Goal: Transaction & Acquisition: Purchase product/service

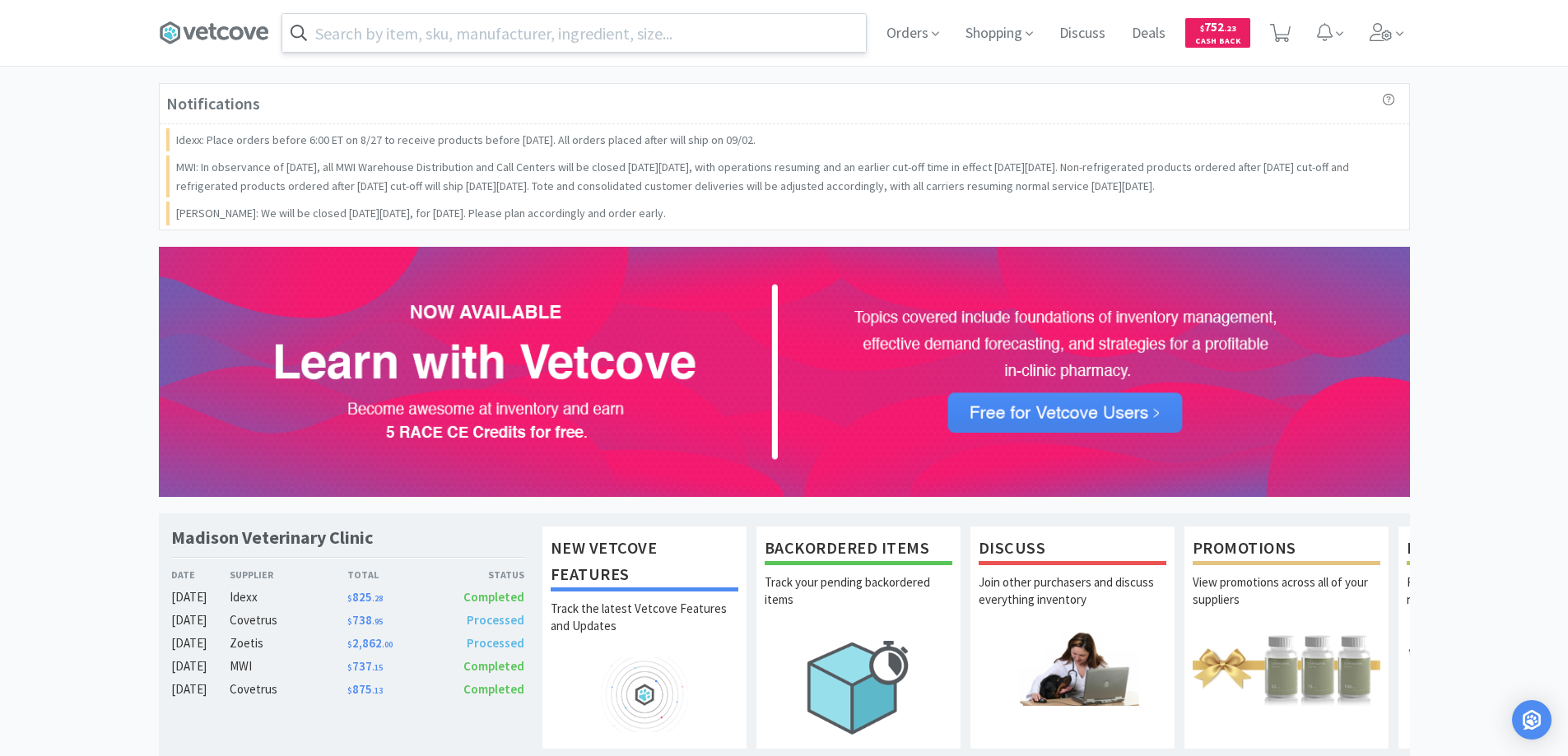
click at [384, 28] on input "text" at bounding box center [574, 33] width 584 height 38
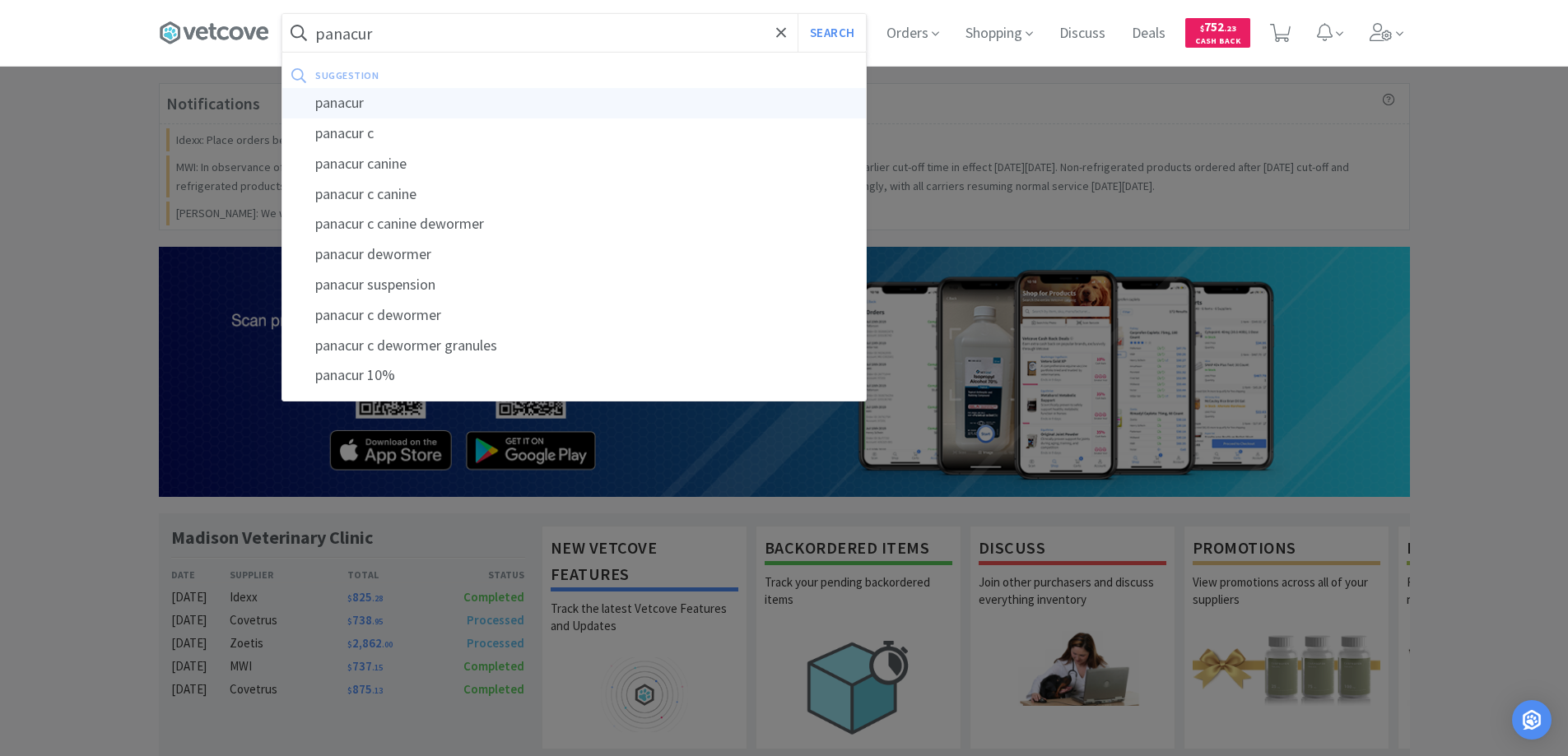
type input "panacur"
click at [336, 102] on div "panacur" at bounding box center [574, 103] width 584 height 31
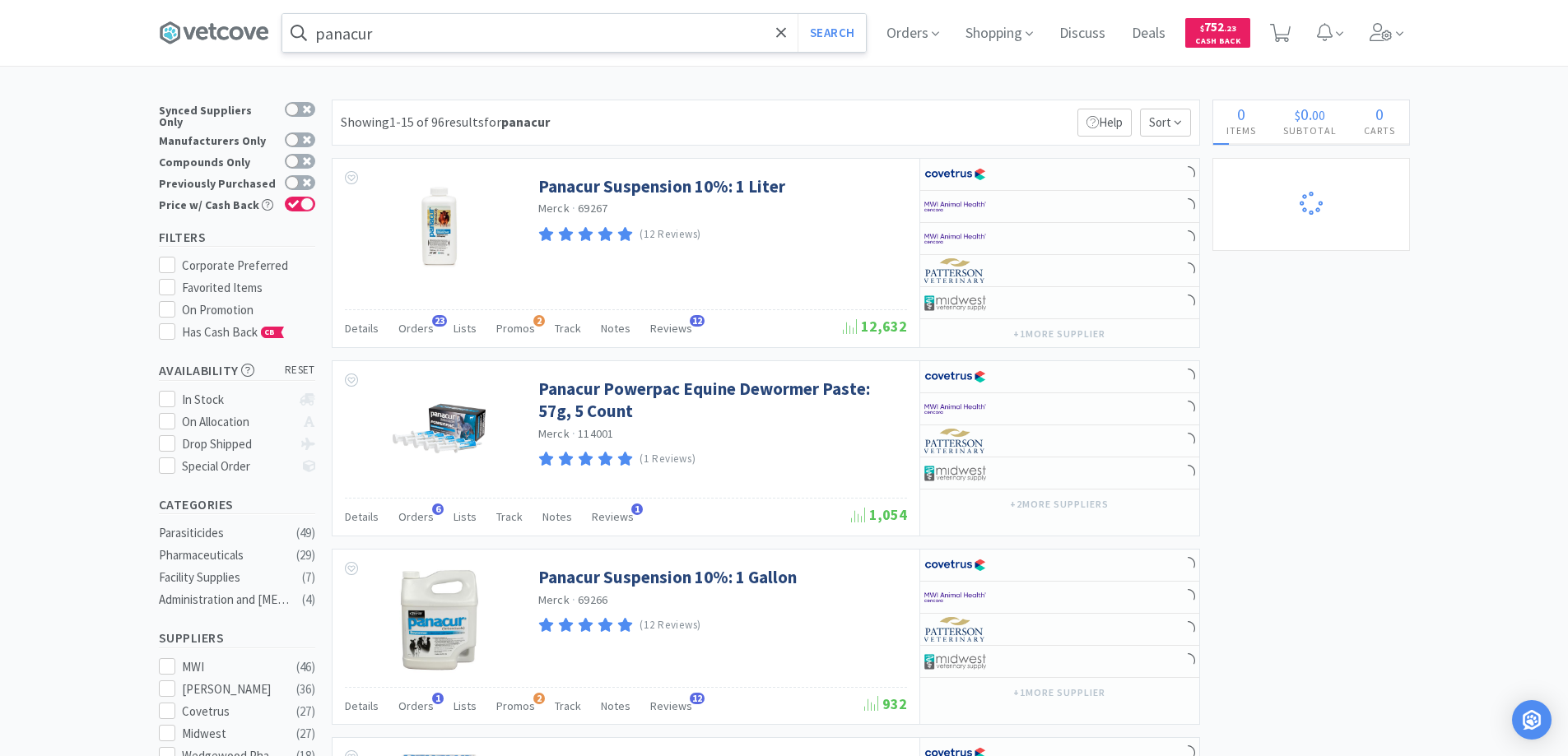
select select "1"
select select "4"
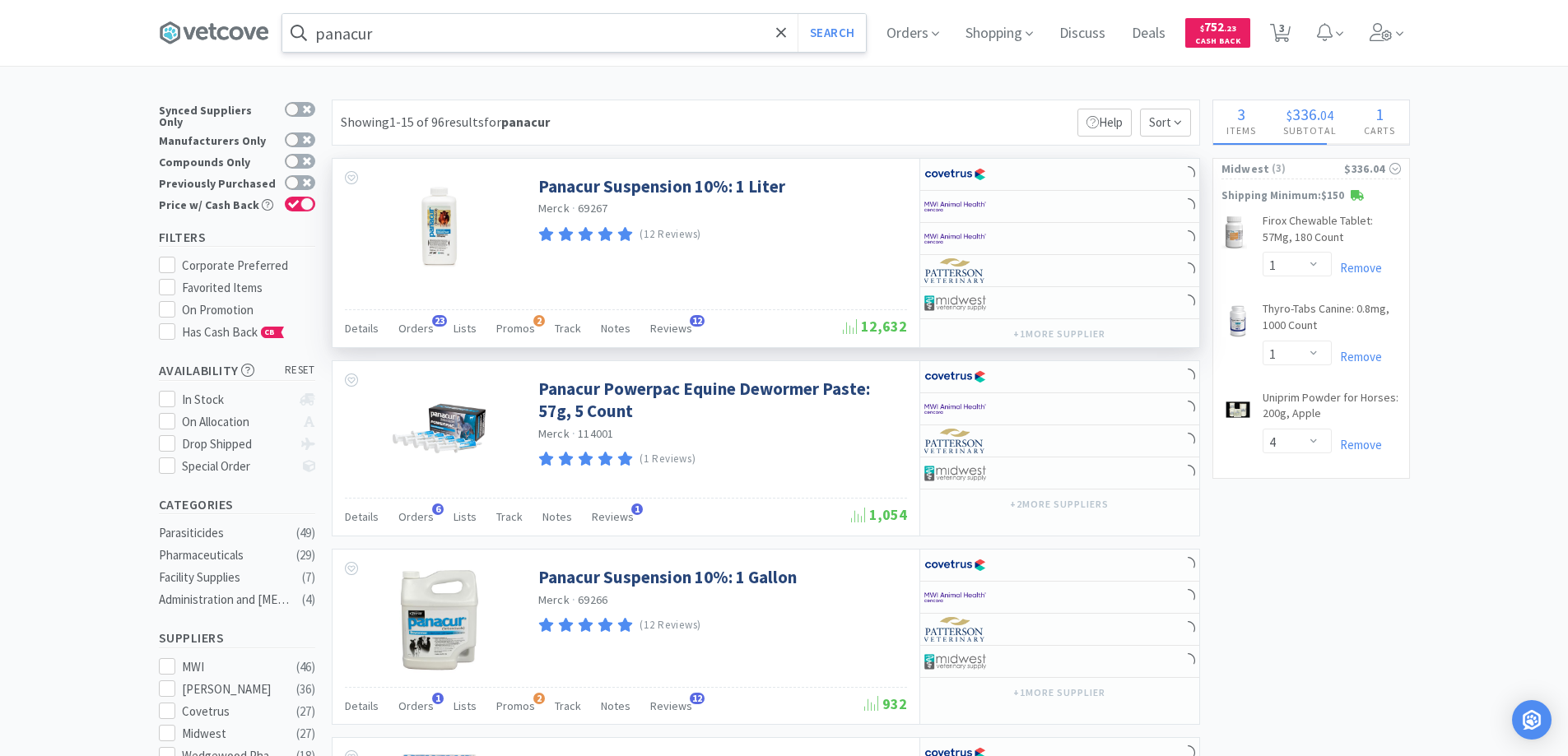
select select "12"
select select "8"
select select "5"
select select "1"
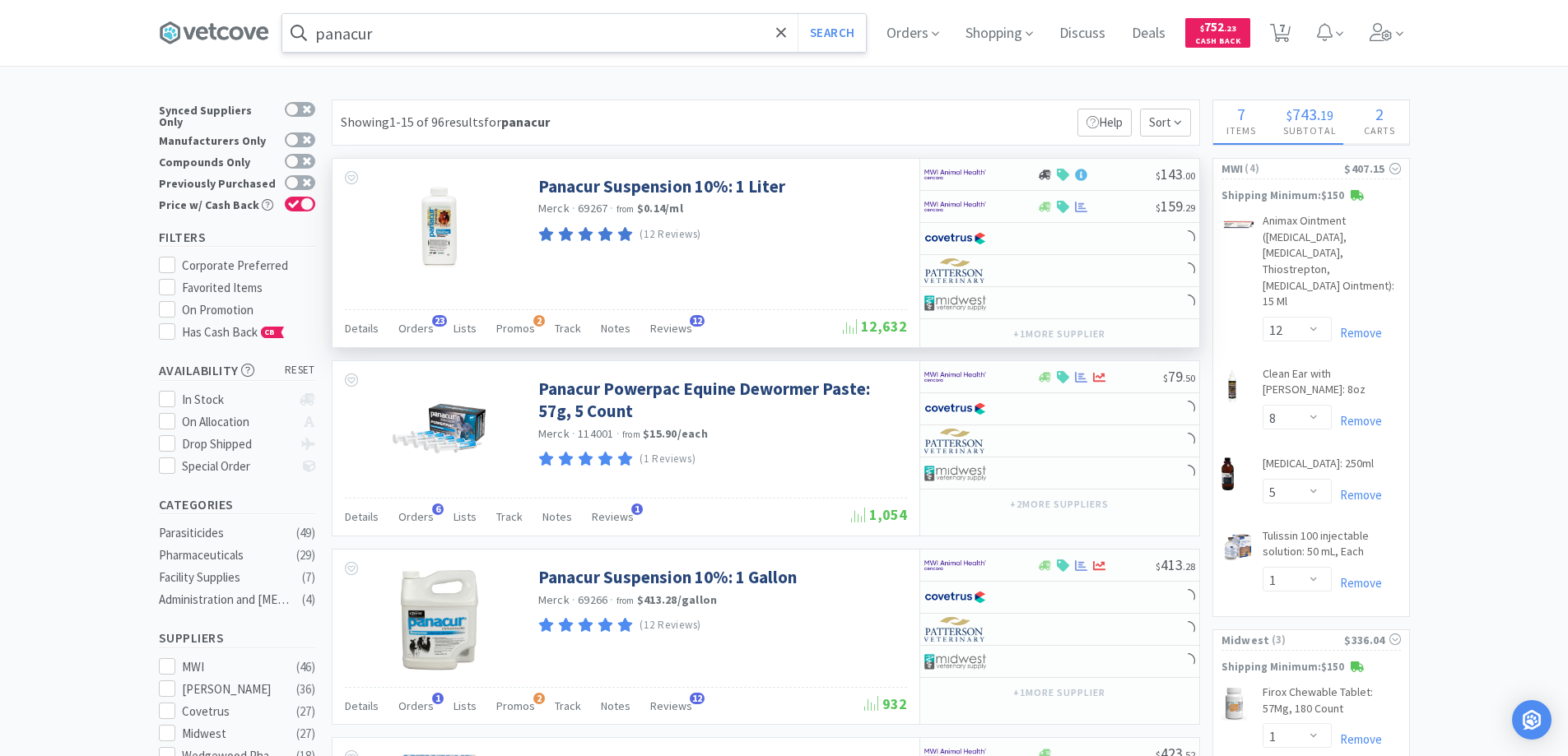
select select "2"
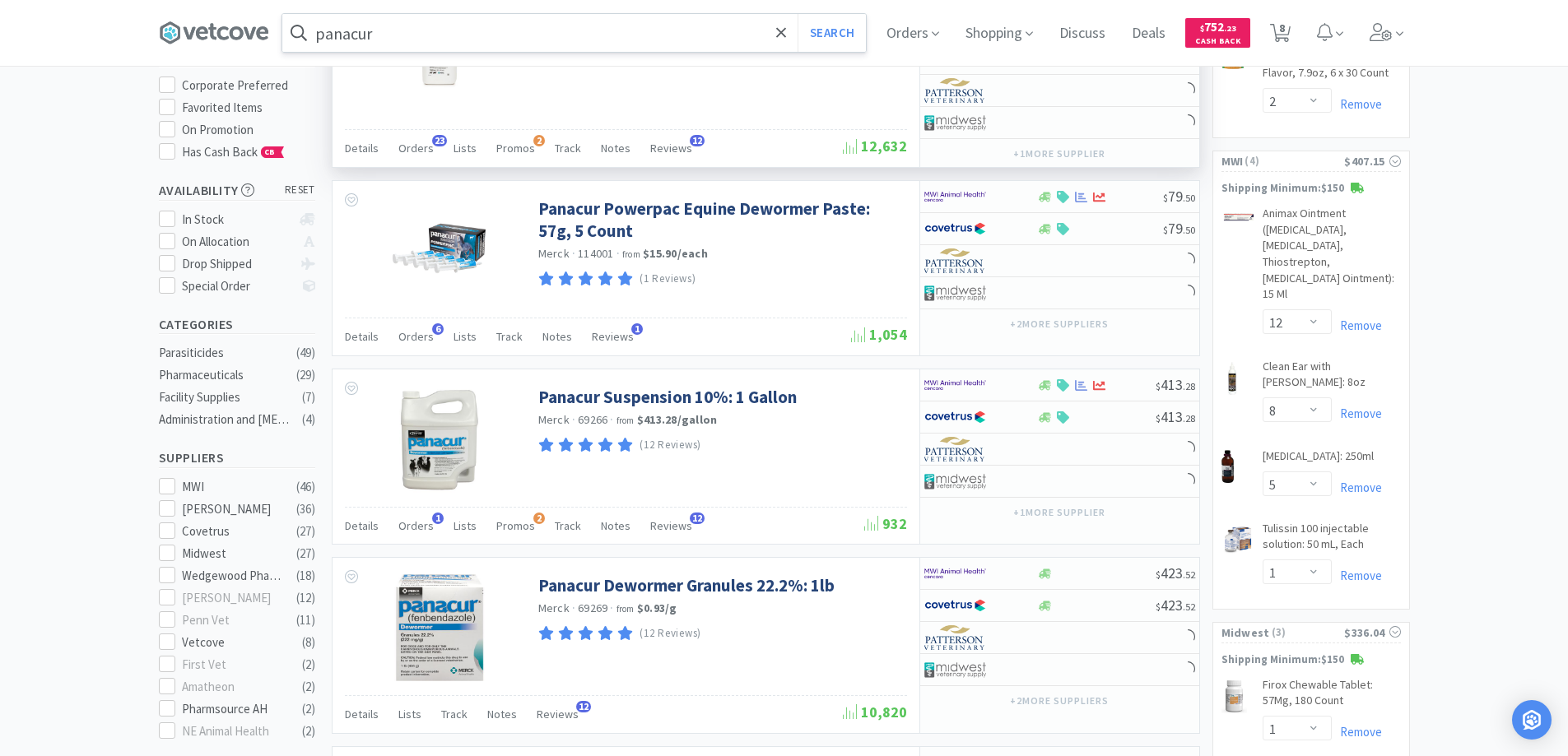
scroll to position [329, 0]
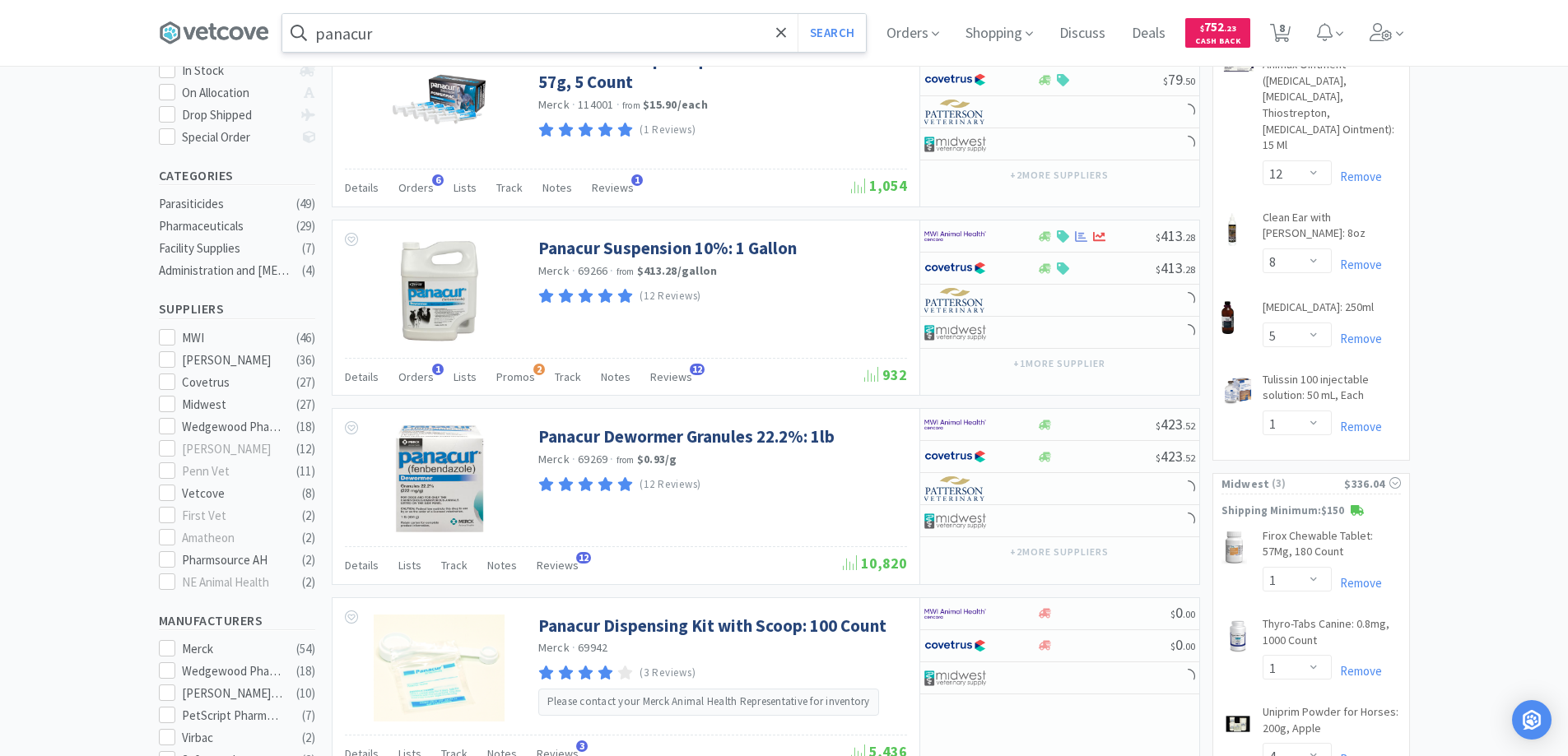
select select "2"
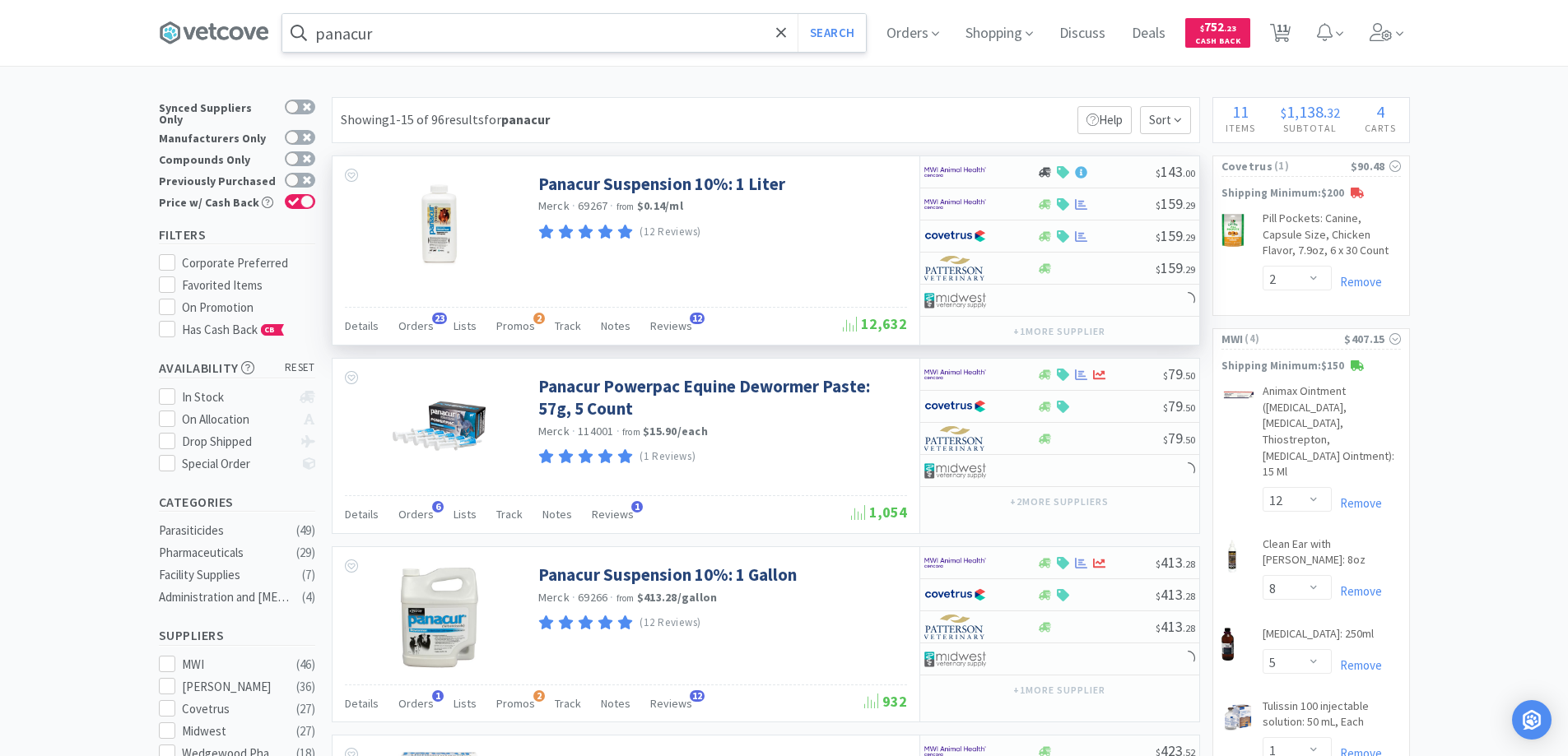
scroll to position [0, 0]
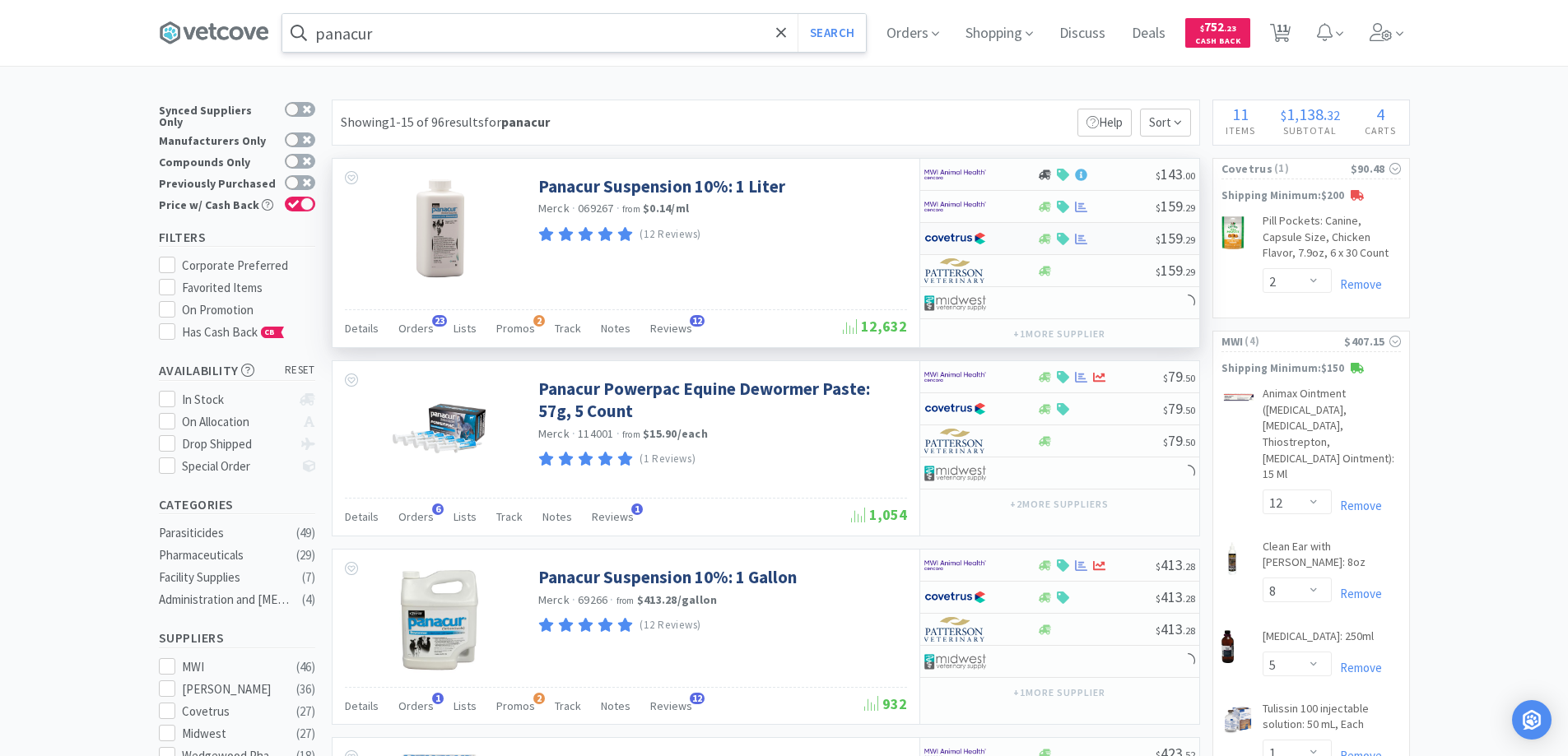
click at [1009, 235] on div at bounding box center [969, 239] width 91 height 28
select select "1"
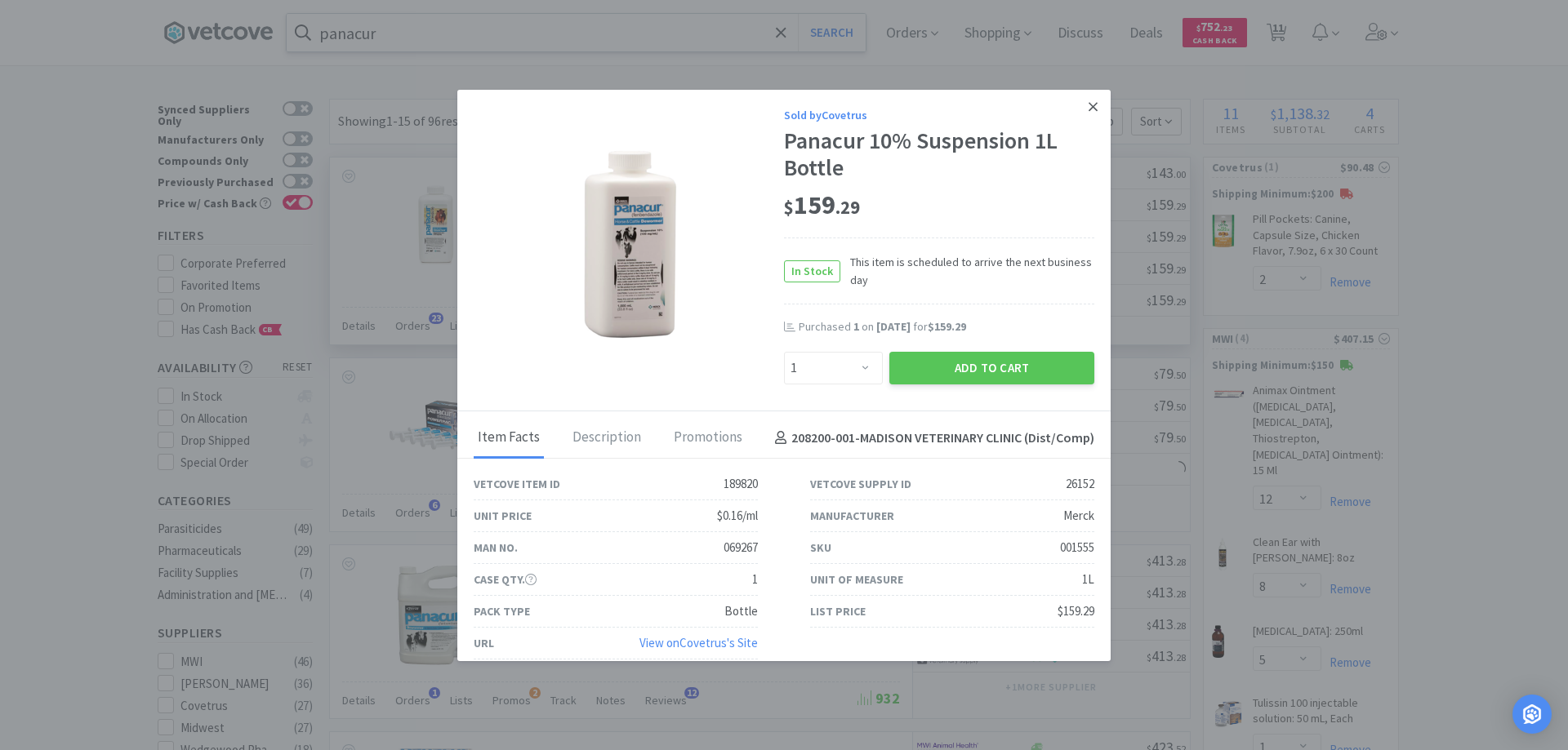
click at [1089, 109] on icon at bounding box center [1093, 107] width 9 height 15
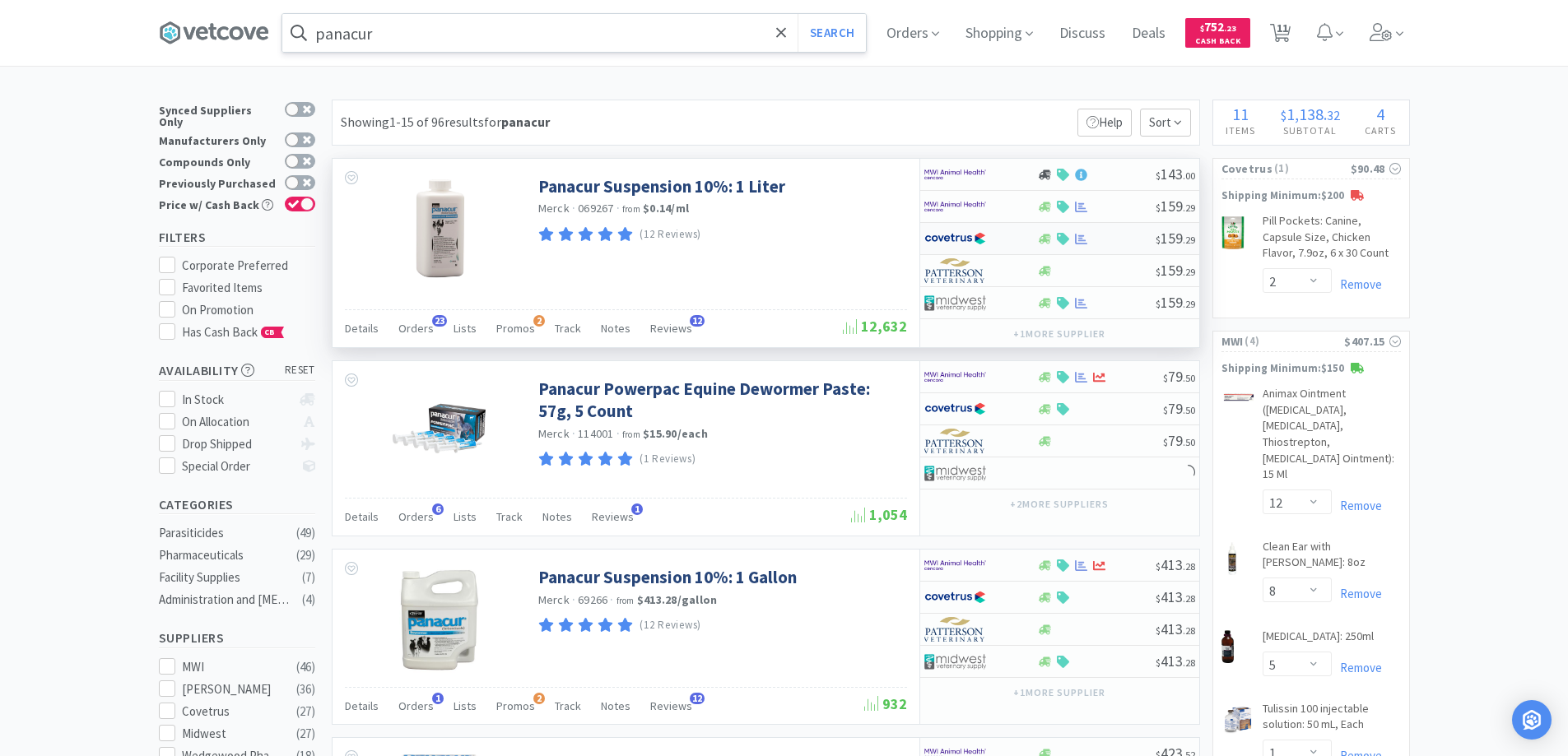
click at [1006, 236] on div at bounding box center [969, 239] width 91 height 28
select select "1"
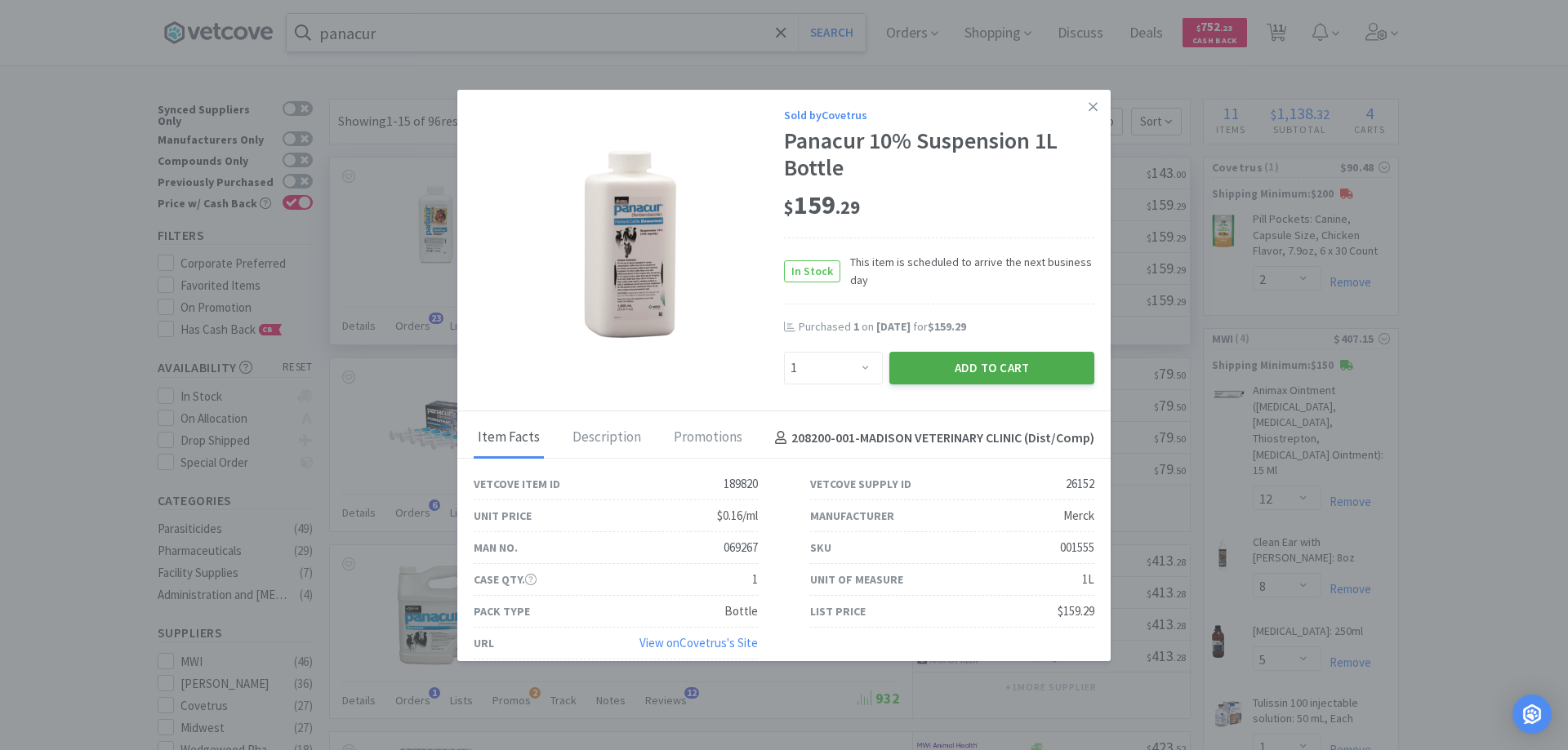
click at [953, 366] on button "Add to Cart" at bounding box center [992, 368] width 205 height 33
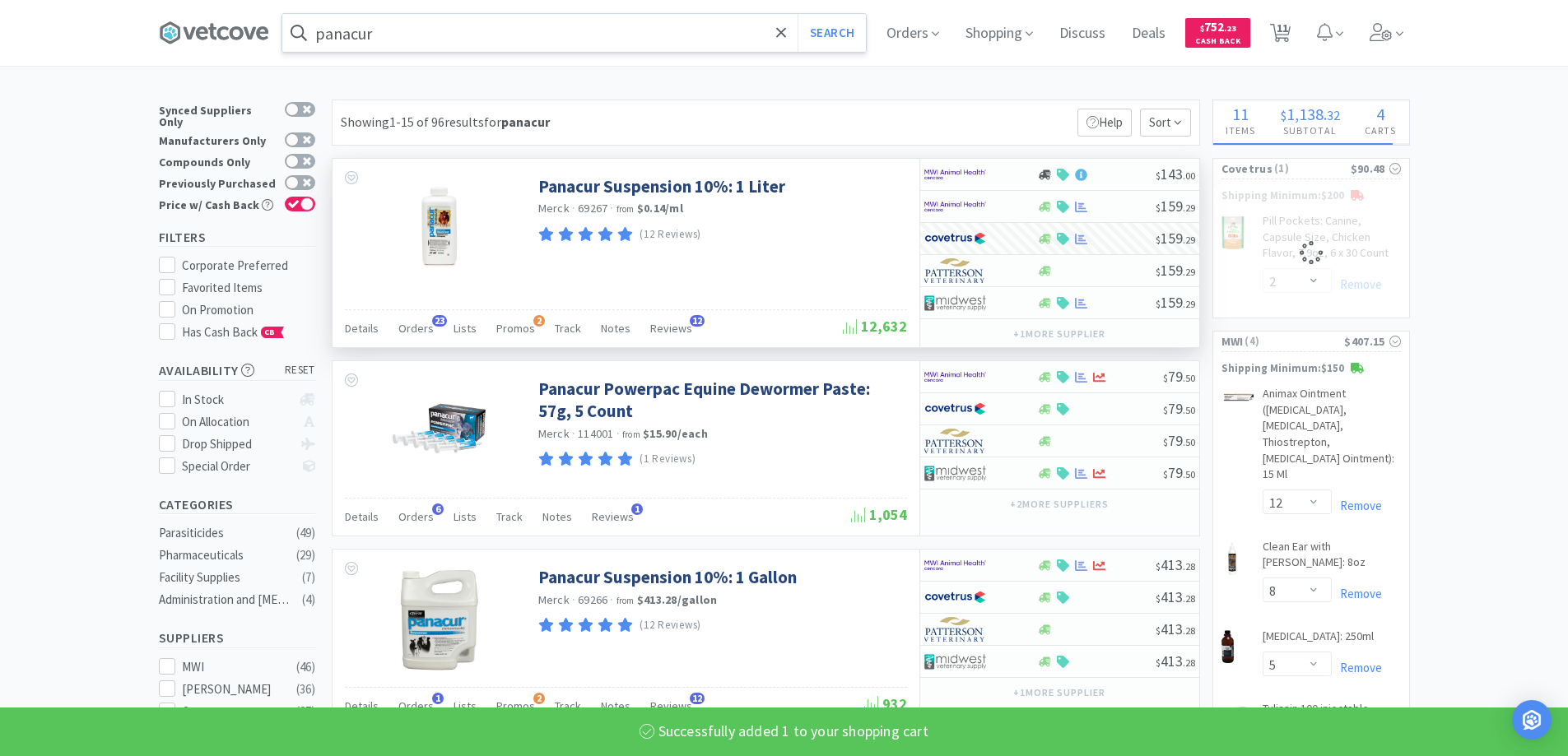
select select "1"
select select "2"
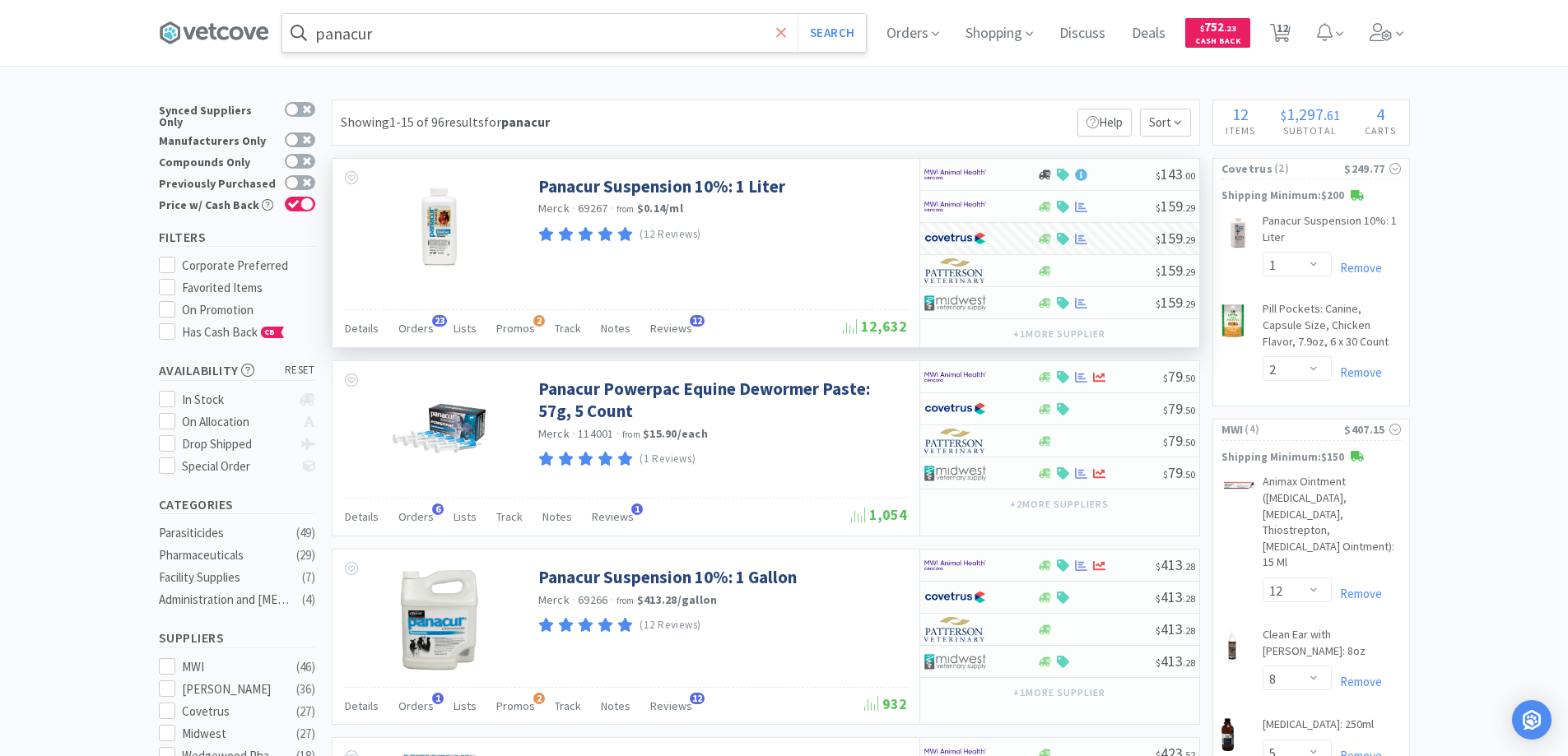
click at [786, 33] on icon at bounding box center [781, 32] width 10 height 10
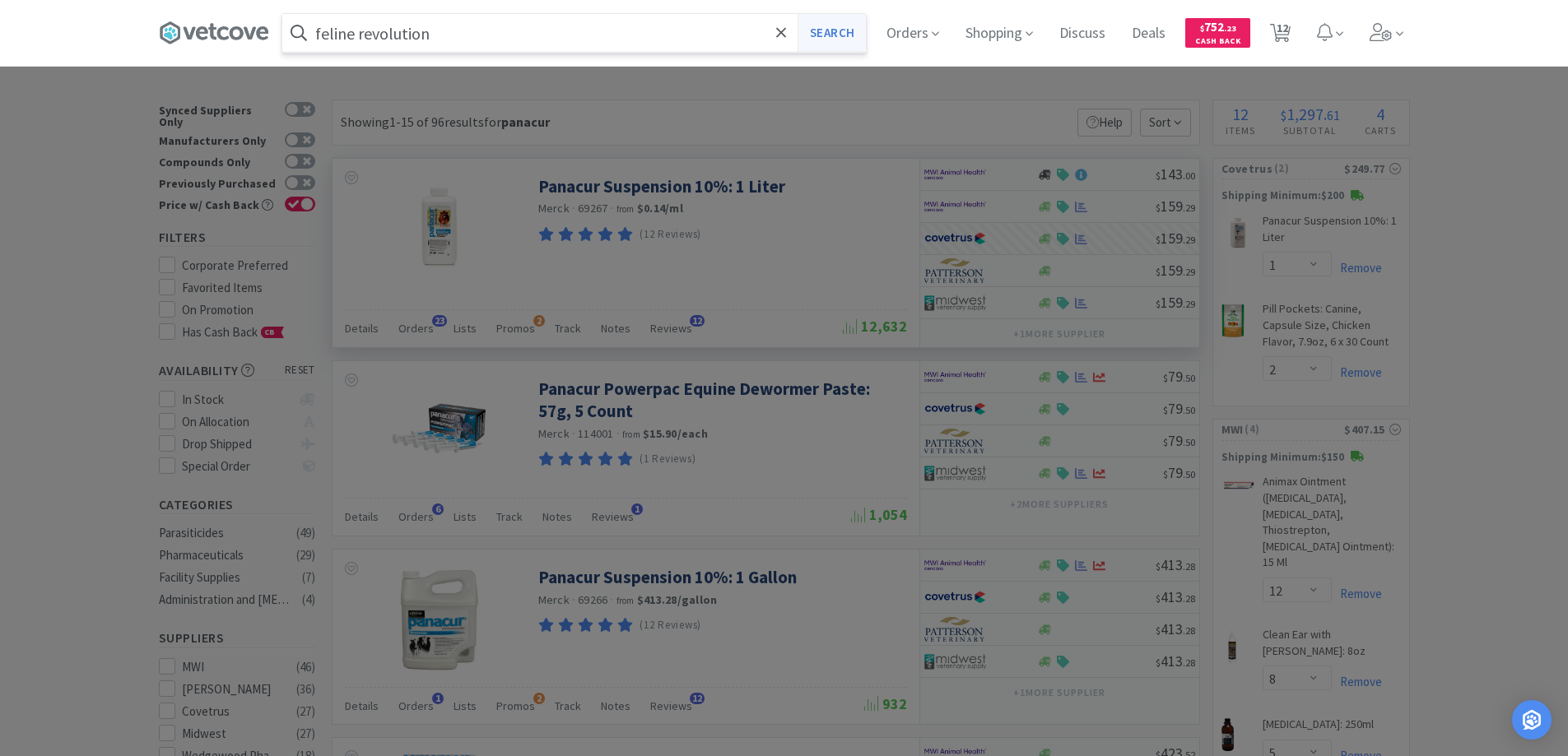
type input "feline revolution"
click at [834, 34] on button "Search" at bounding box center [832, 33] width 69 height 38
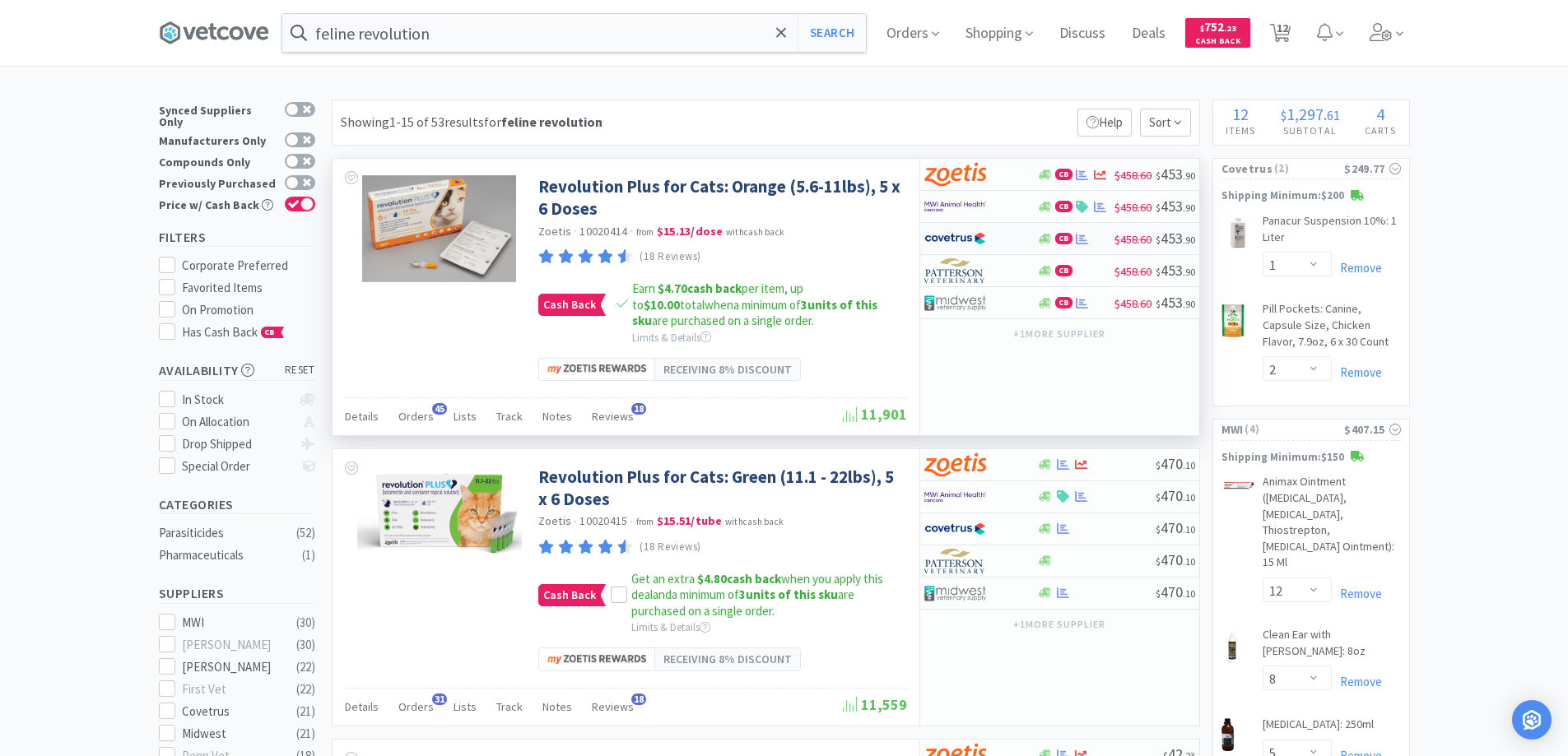
click at [1001, 243] on div at bounding box center [969, 239] width 91 height 28
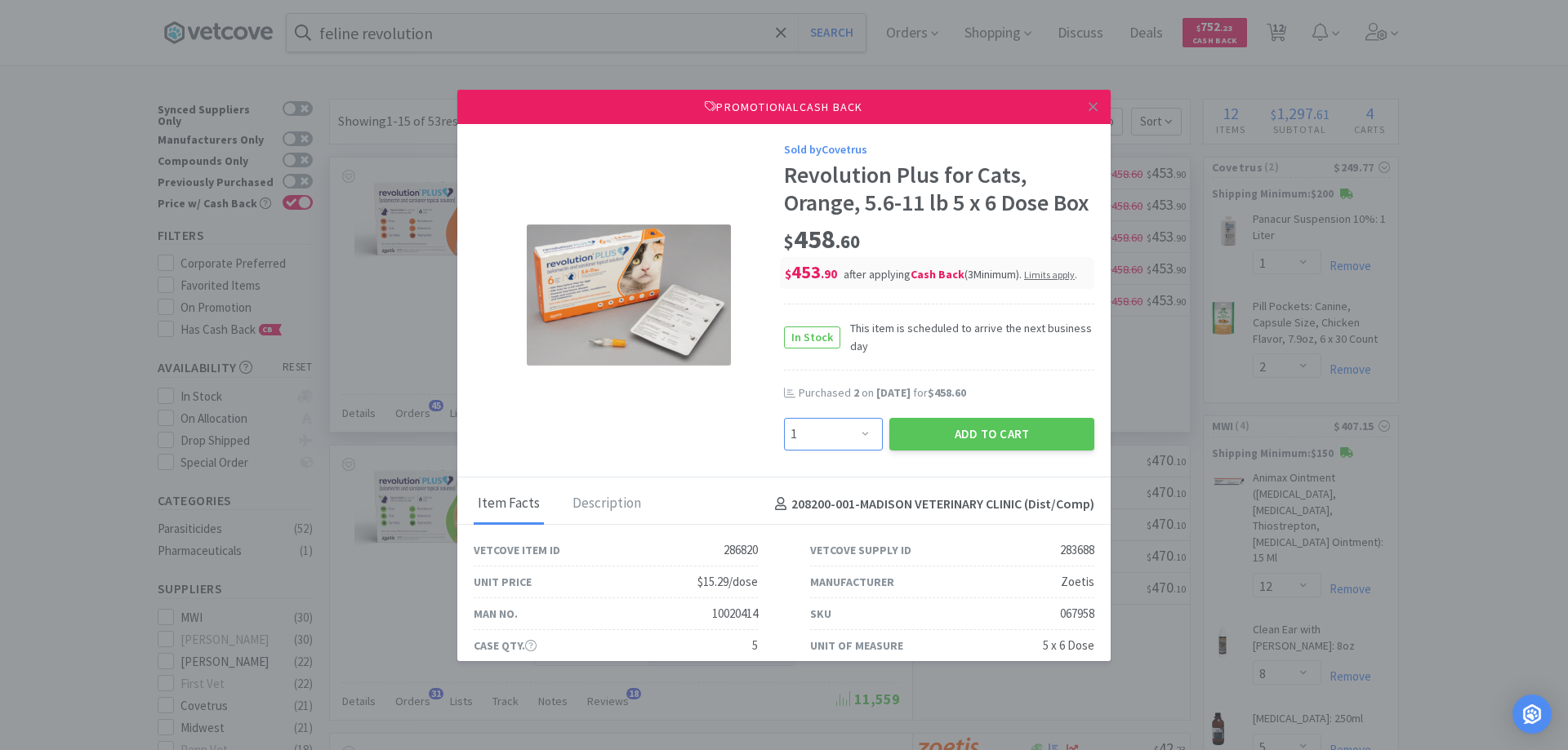
click at [858, 451] on select "Enter Quantity 1 2 3 4 5 6 7 8 9 10 11 12 13 14 15 16 17 18 19 20 Enter Quantity" at bounding box center [833, 434] width 99 height 33
select select "2"
click at [784, 445] on select "Enter Quantity 1 2 3 4 5 6 7 8 9 10 11 12 13 14 15 16 17 18 19 20 Enter Quantity" at bounding box center [833, 434] width 99 height 33
click at [950, 451] on button "Add to Cart" at bounding box center [992, 434] width 205 height 33
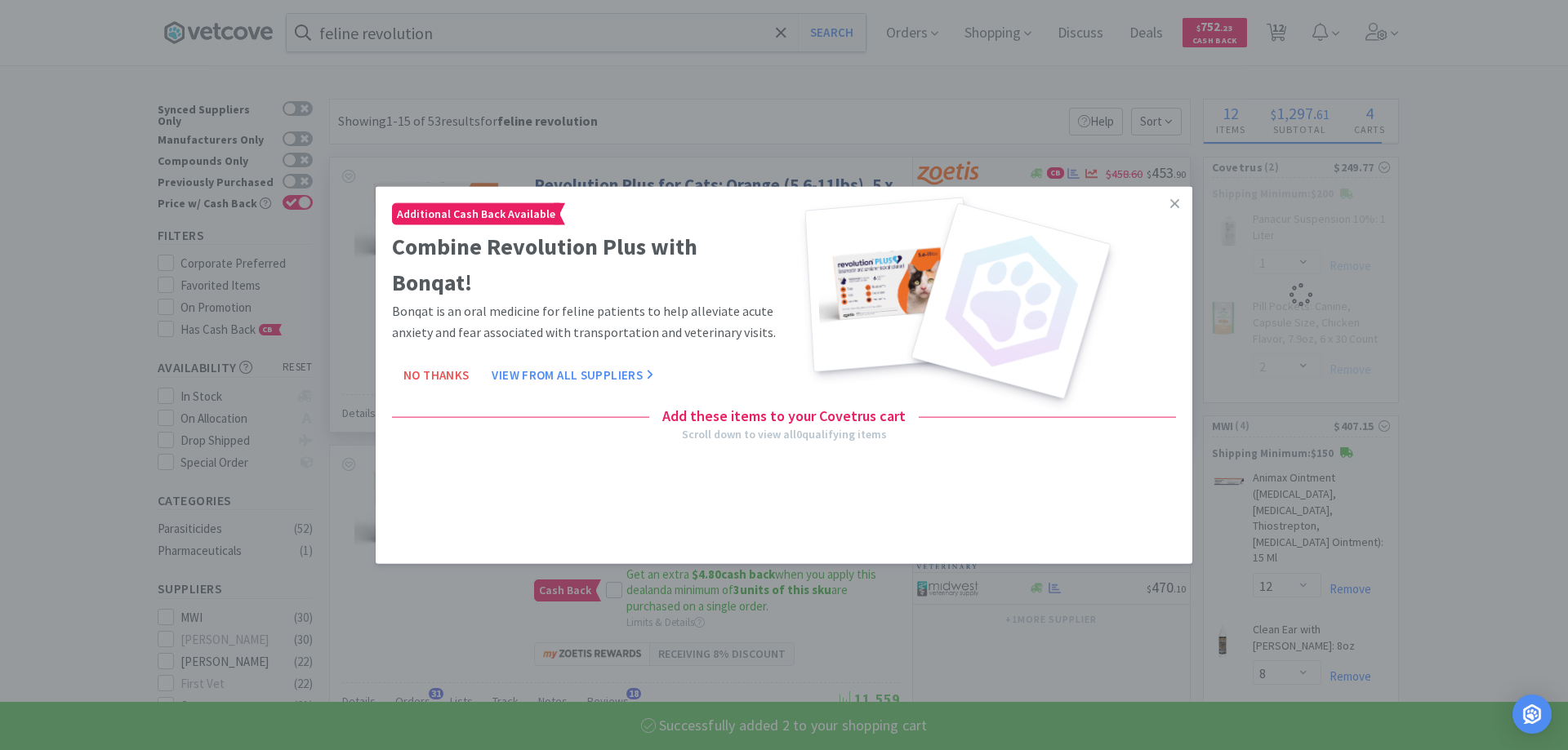
select select "2"
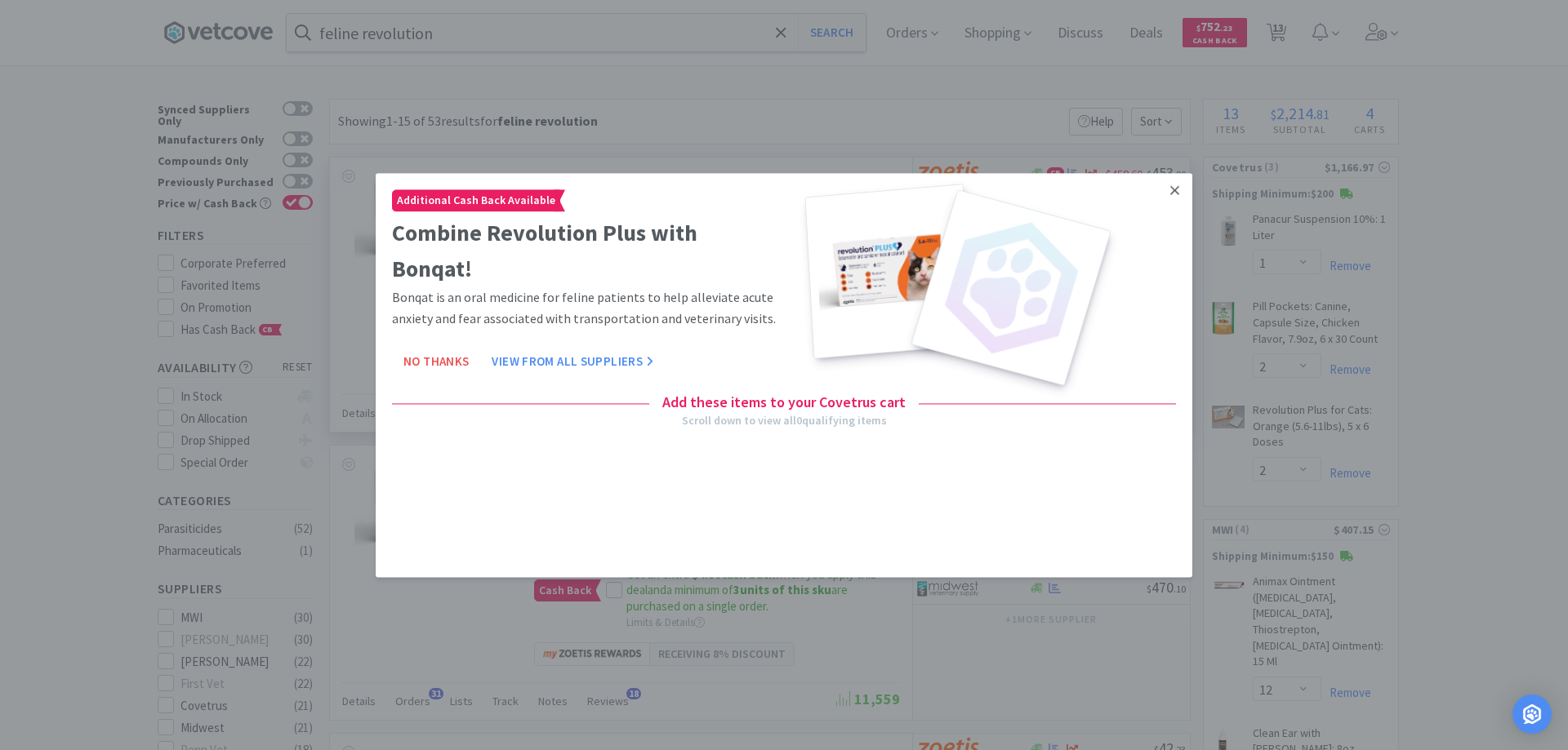
click at [1175, 187] on icon at bounding box center [1174, 189] width 9 height 15
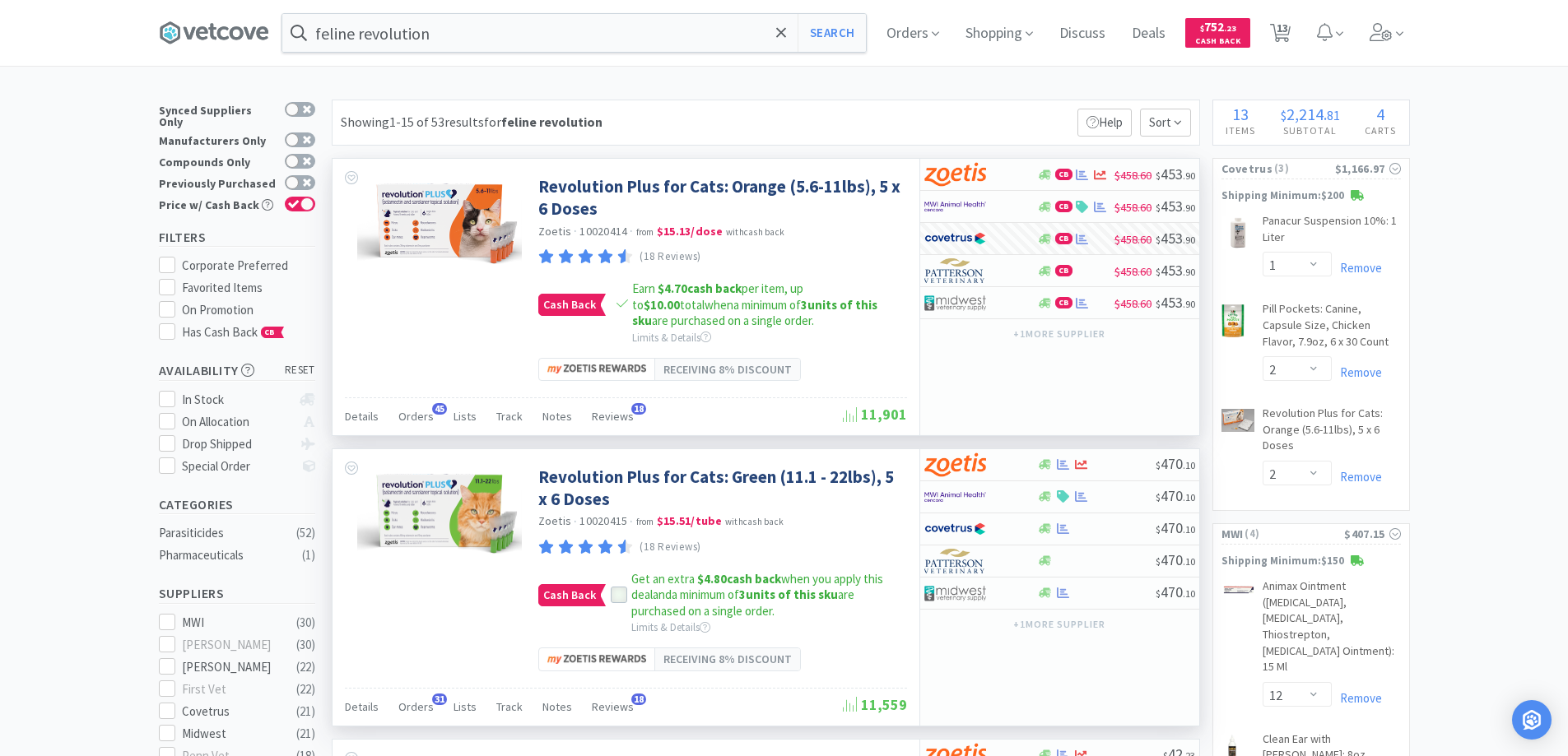
click at [613, 593] on icon at bounding box center [619, 596] width 12 height 12
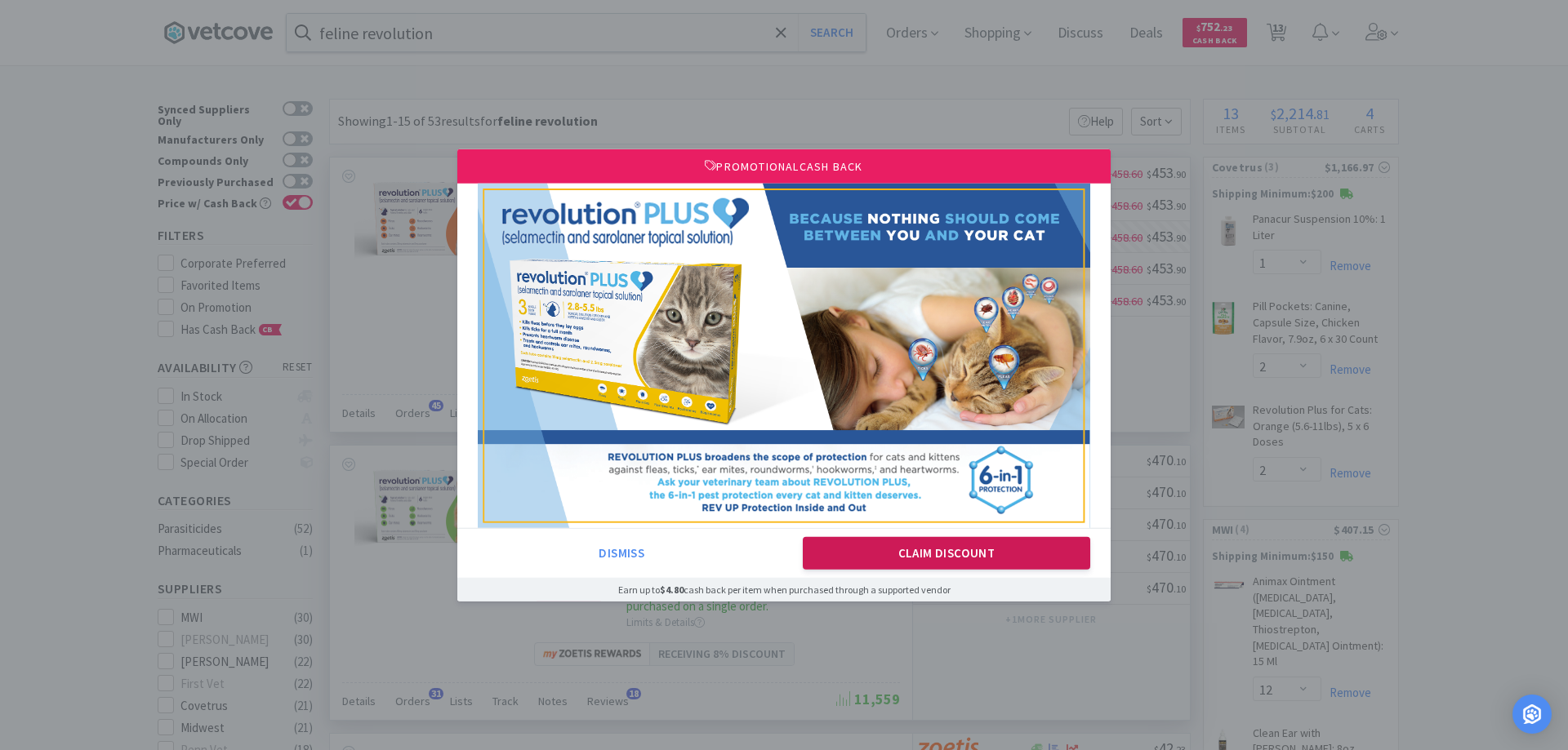
click at [883, 548] on button "Claim Discount" at bounding box center [947, 553] width 288 height 33
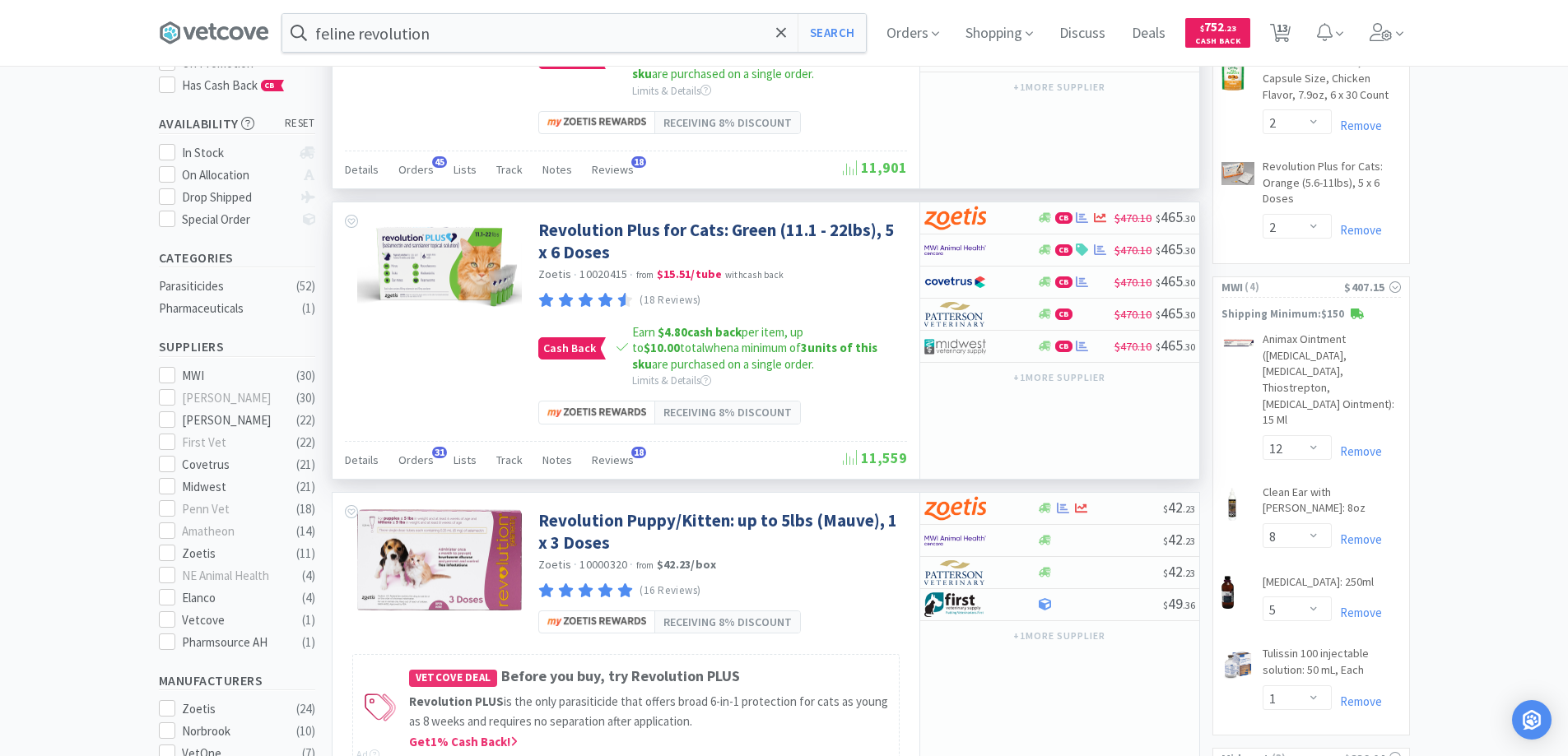
scroll to position [329, 0]
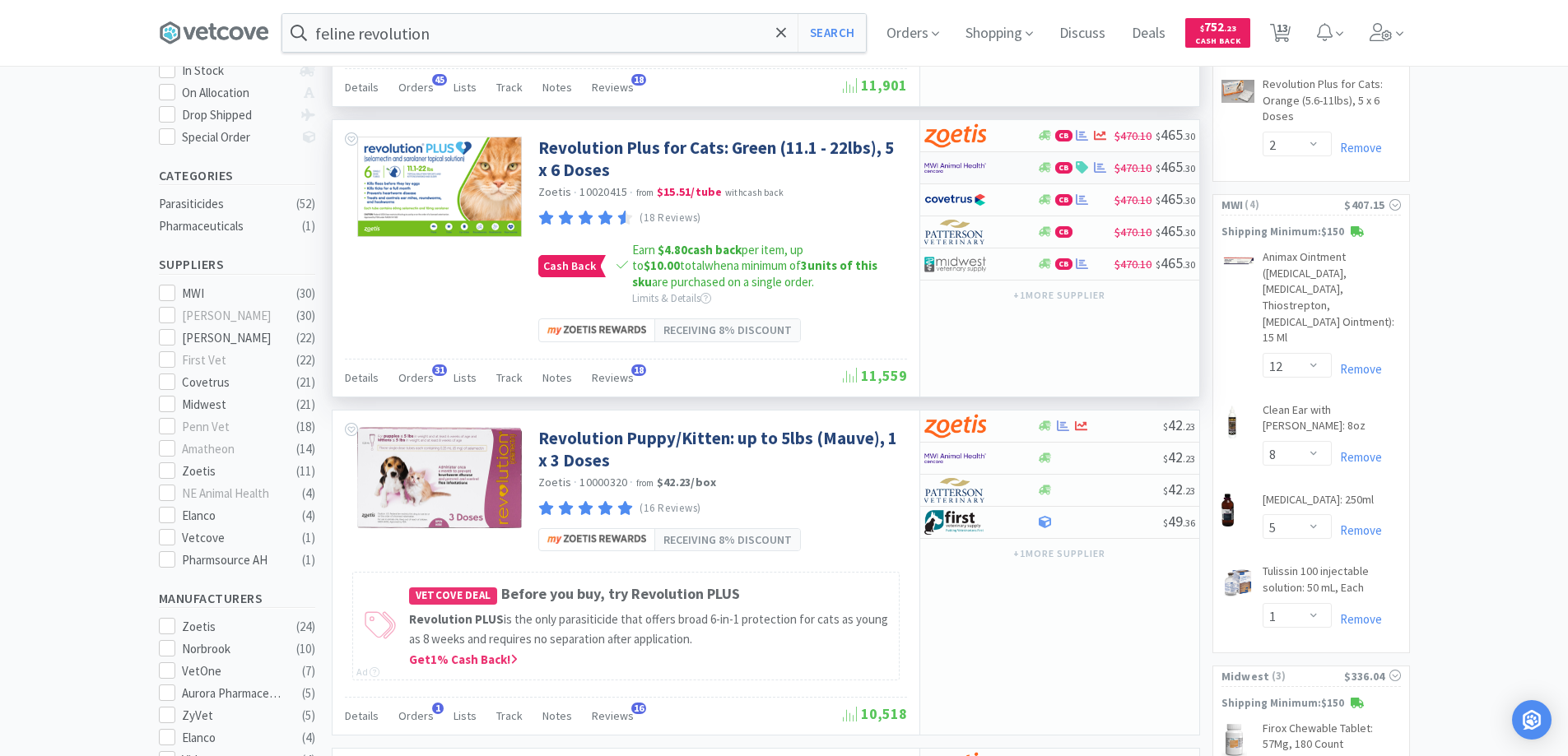
click at [995, 171] on div at bounding box center [969, 168] width 91 height 28
select select "5"
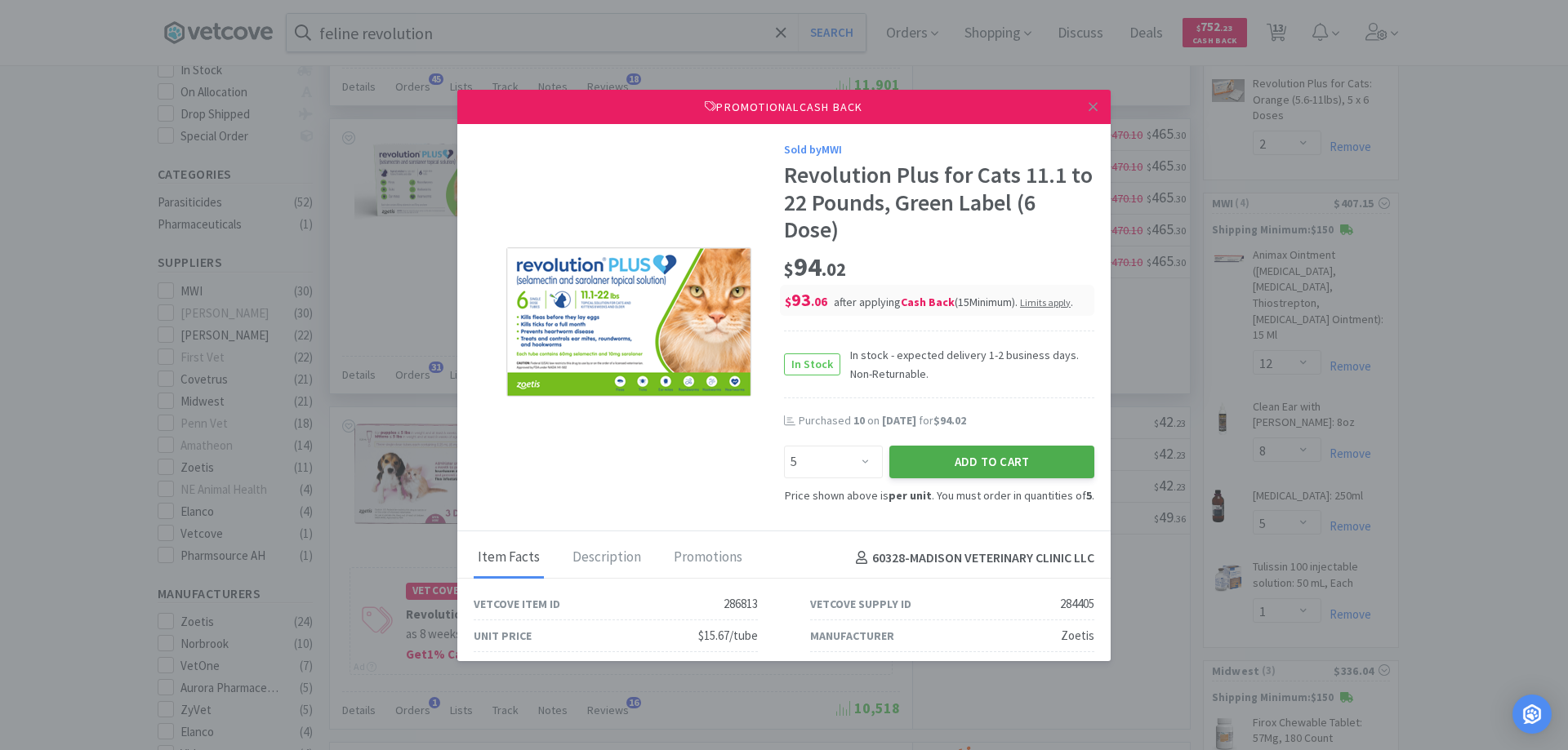
click at [943, 461] on button "Add to Cart" at bounding box center [992, 462] width 205 height 33
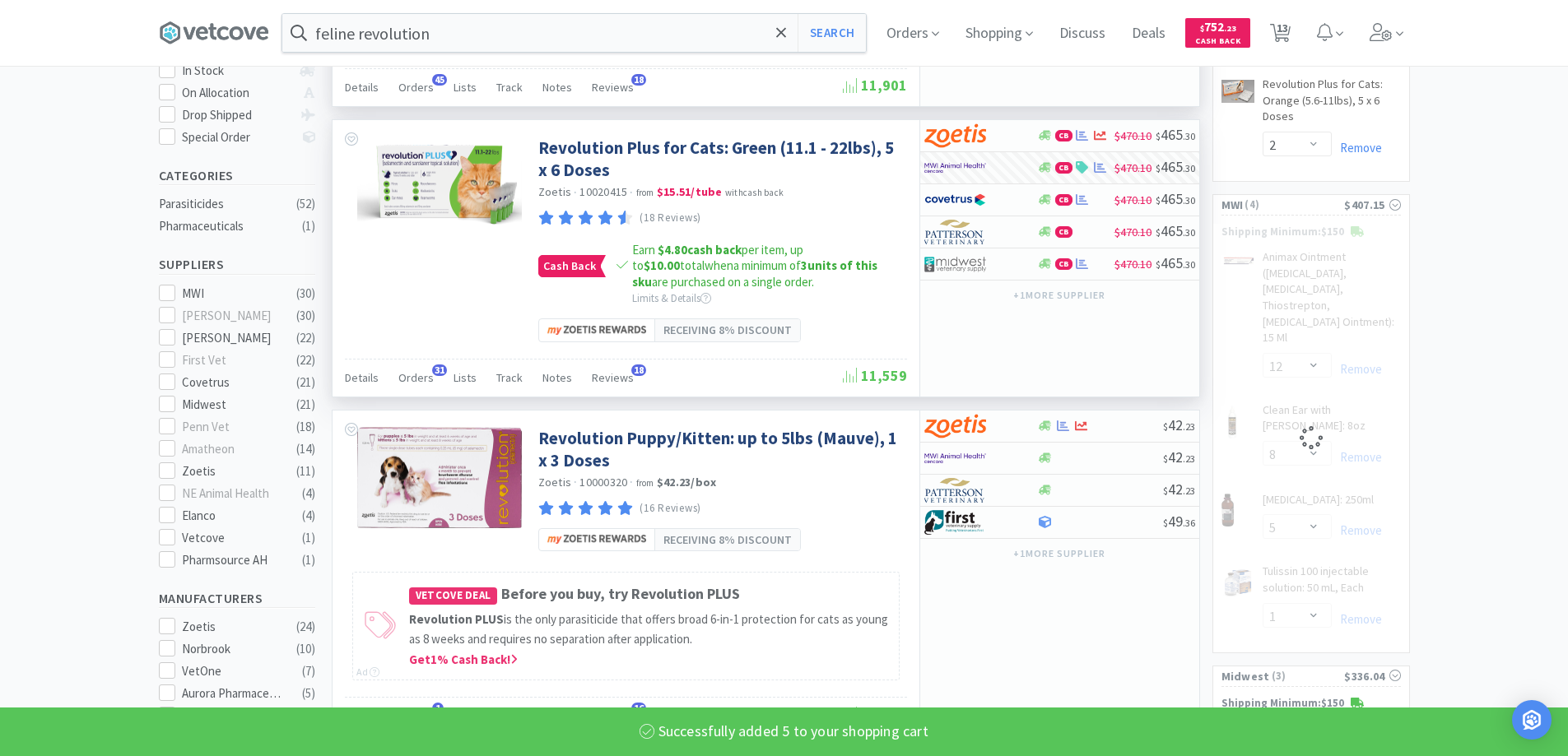
select select "5"
select select "1"
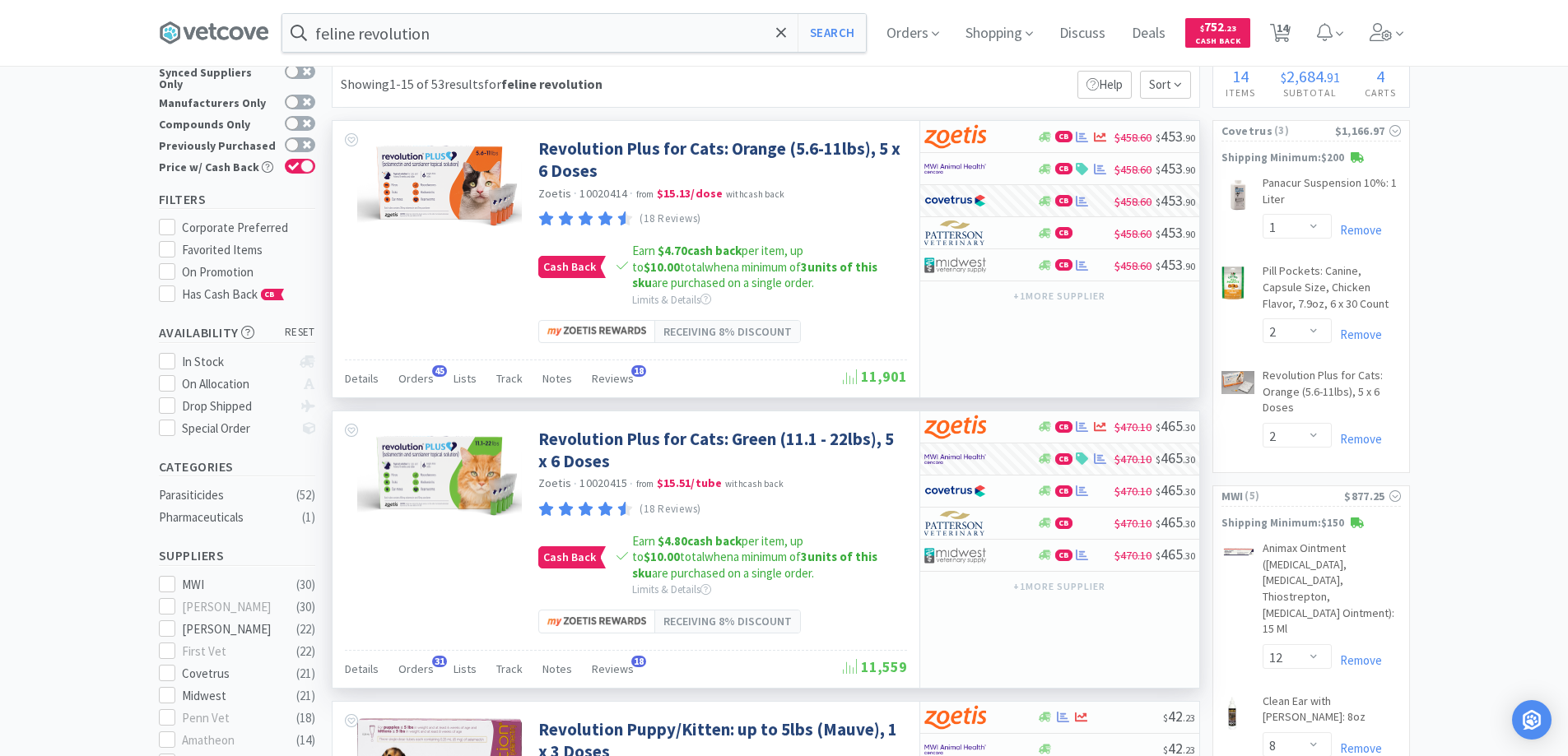
scroll to position [0, 0]
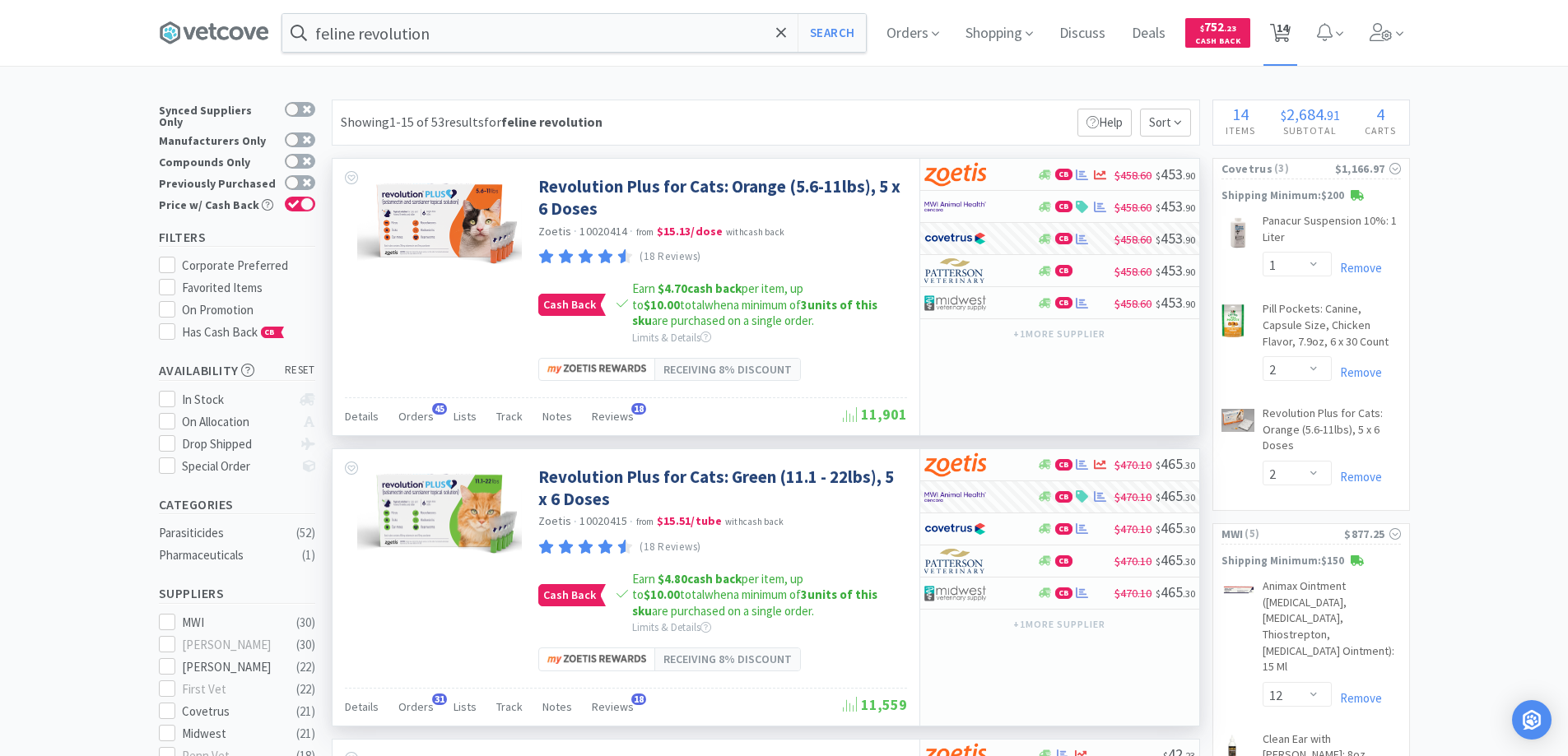
click at [1282, 33] on span "14" at bounding box center [1282, 28] width 12 height 66
select select "2"
select select "1"
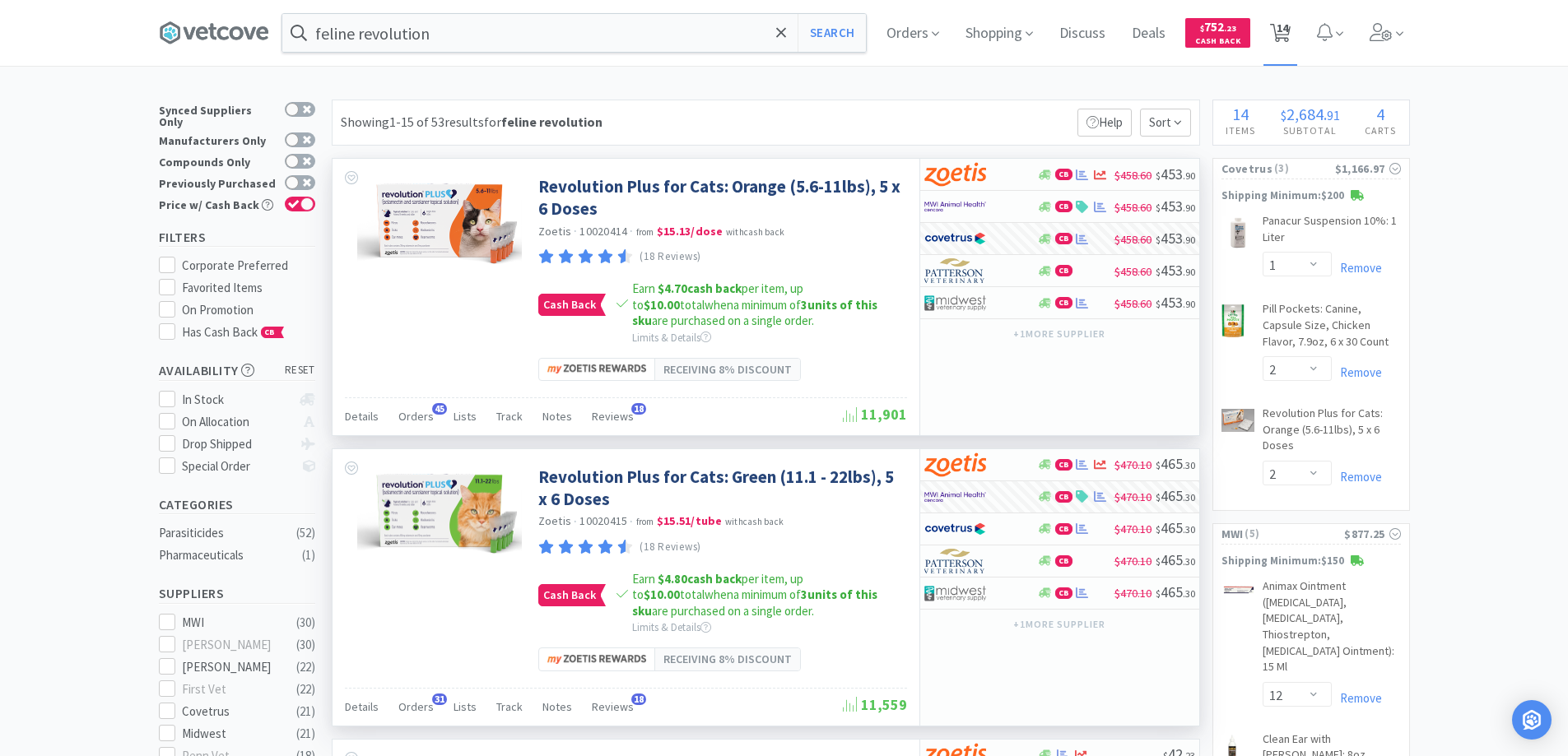
select select "2"
select select "12"
select select "8"
select select "5"
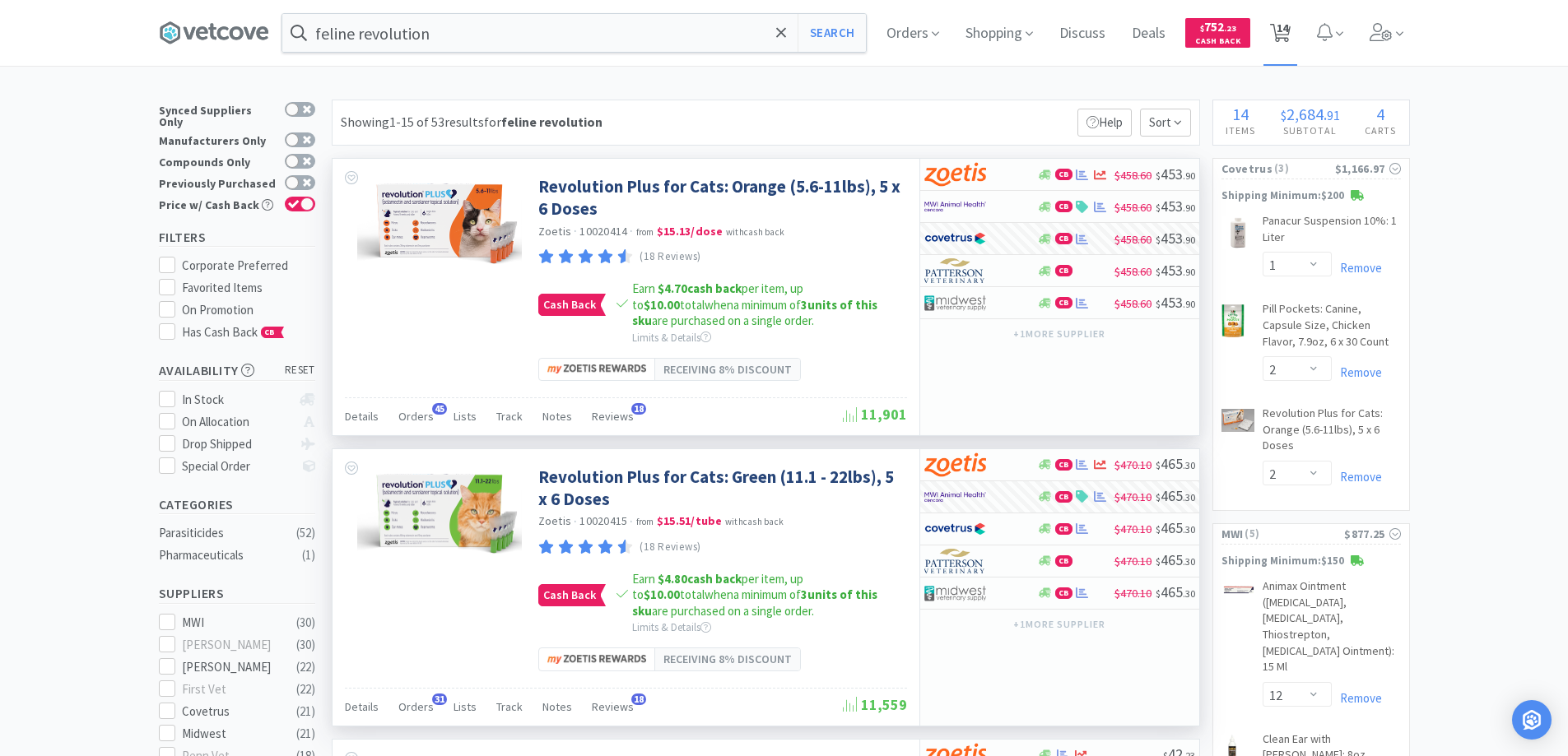
select select "5"
select select "1"
select select "4"
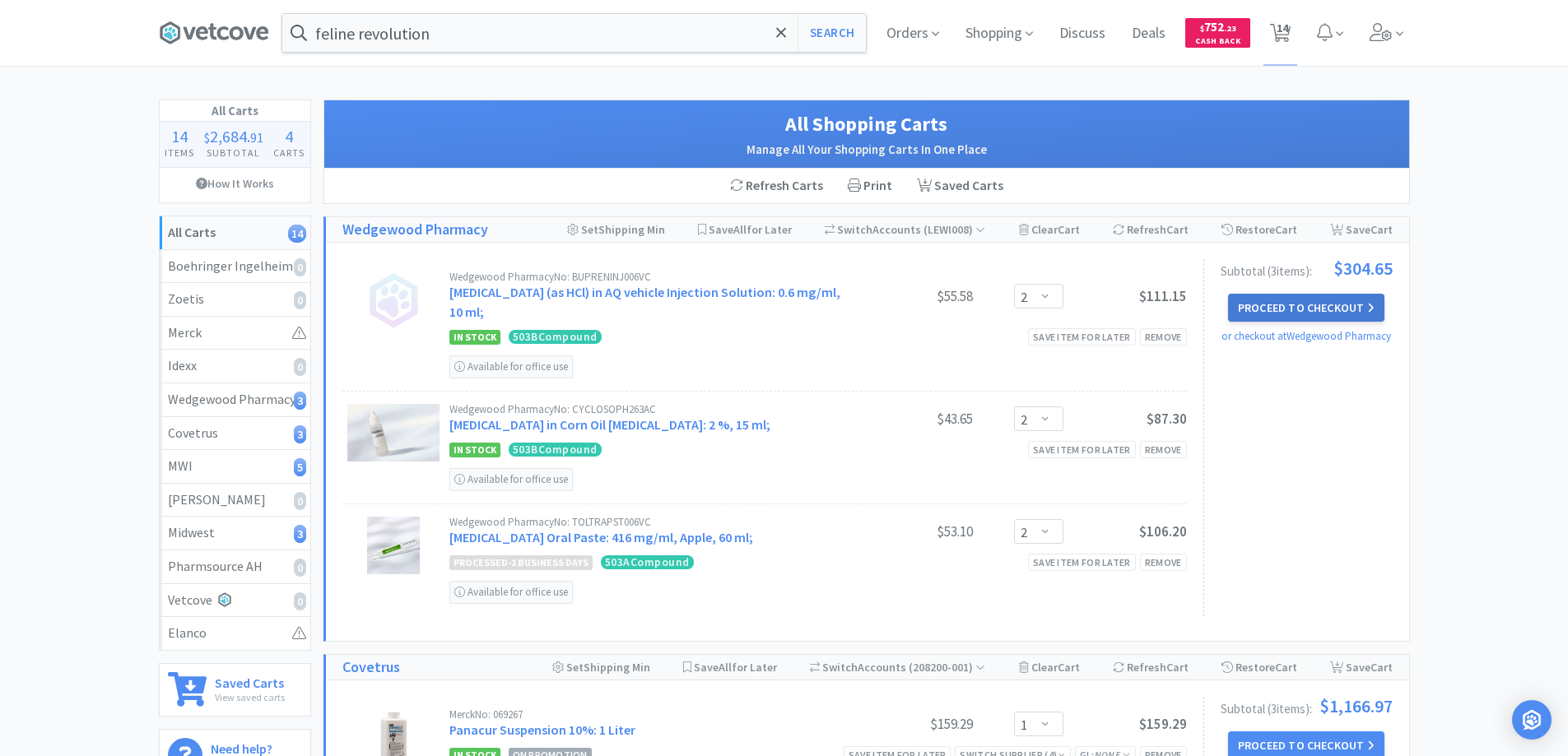
click at [1251, 304] on button "Proceed to Checkout" at bounding box center [1305, 307] width 156 height 28
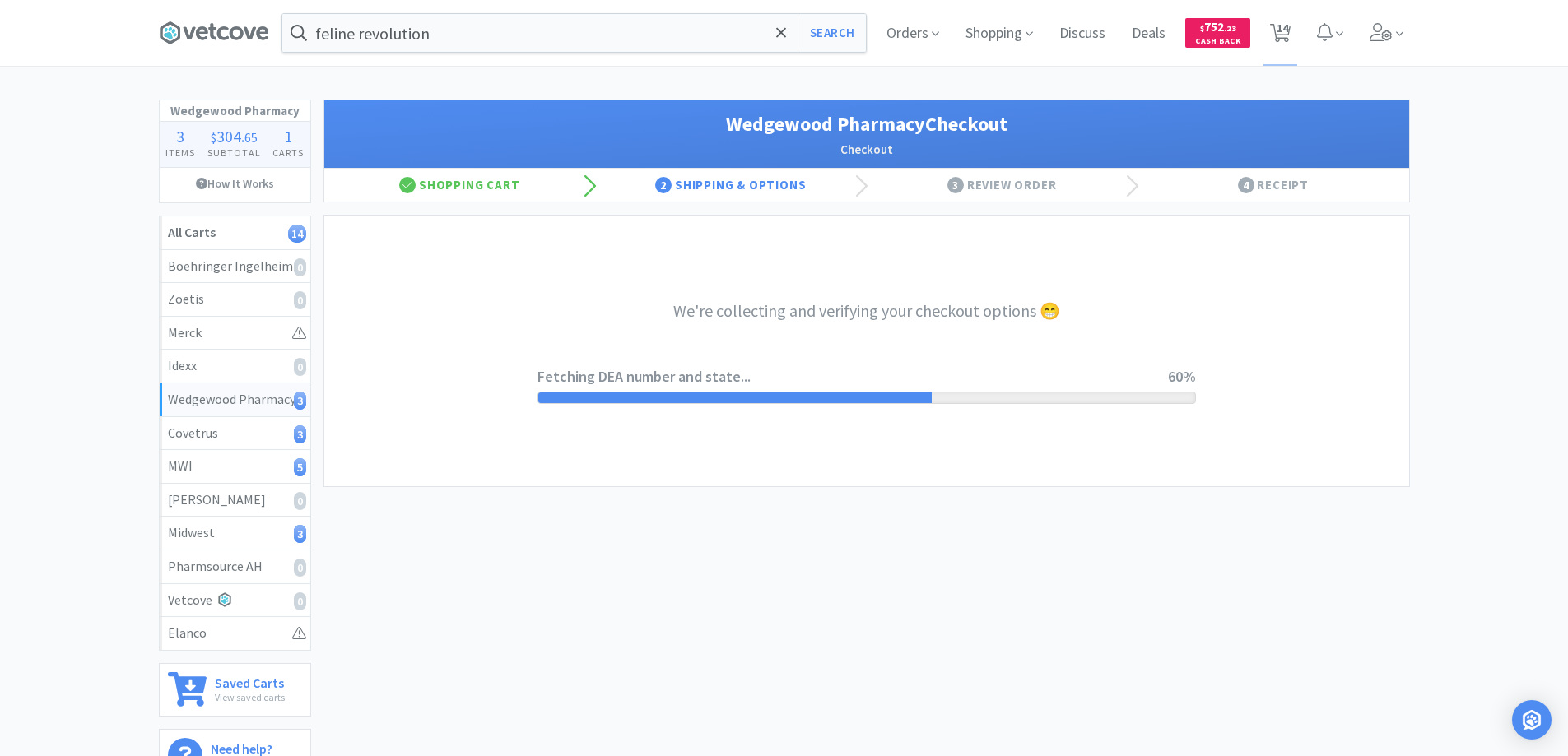
select select "FL"
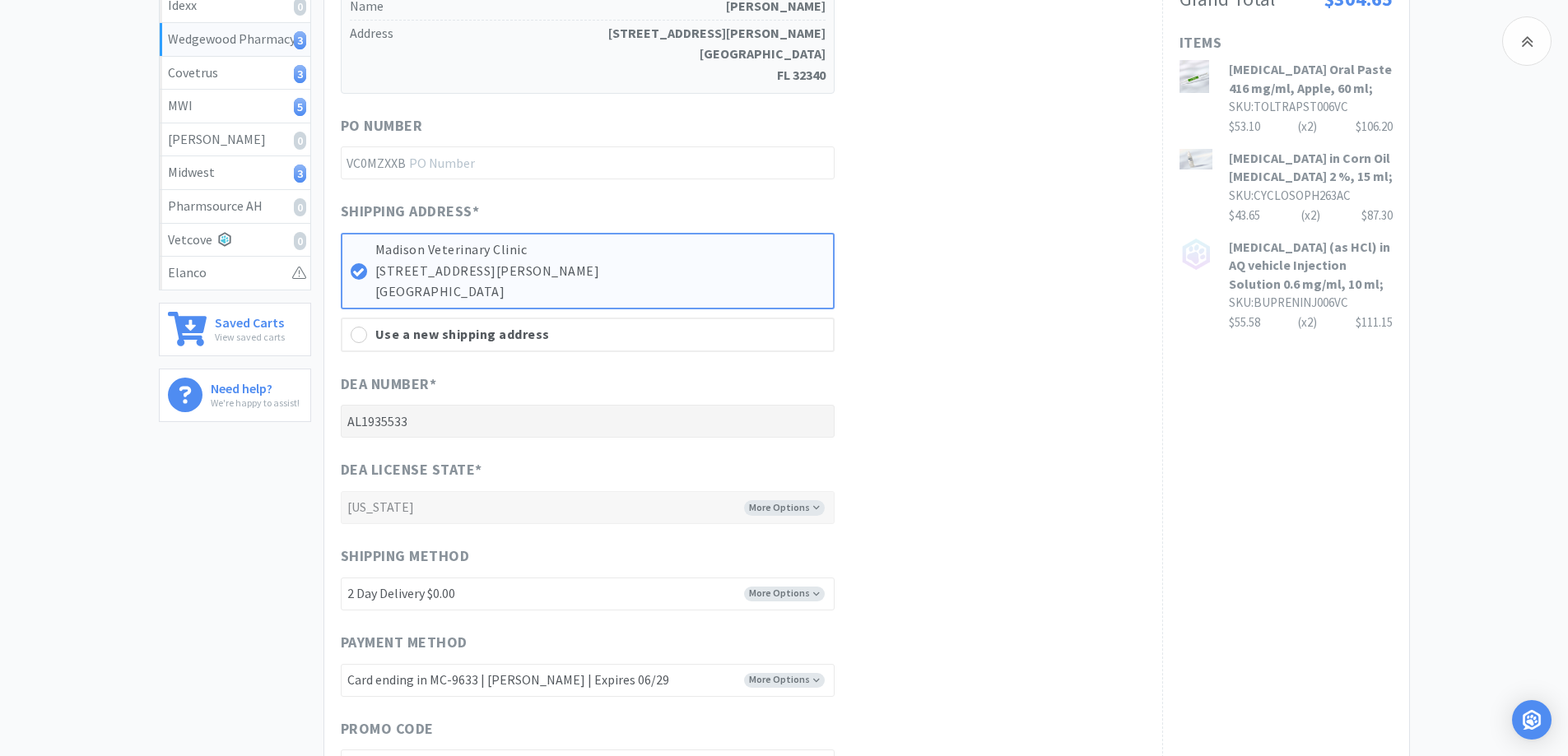
scroll to position [576, 0]
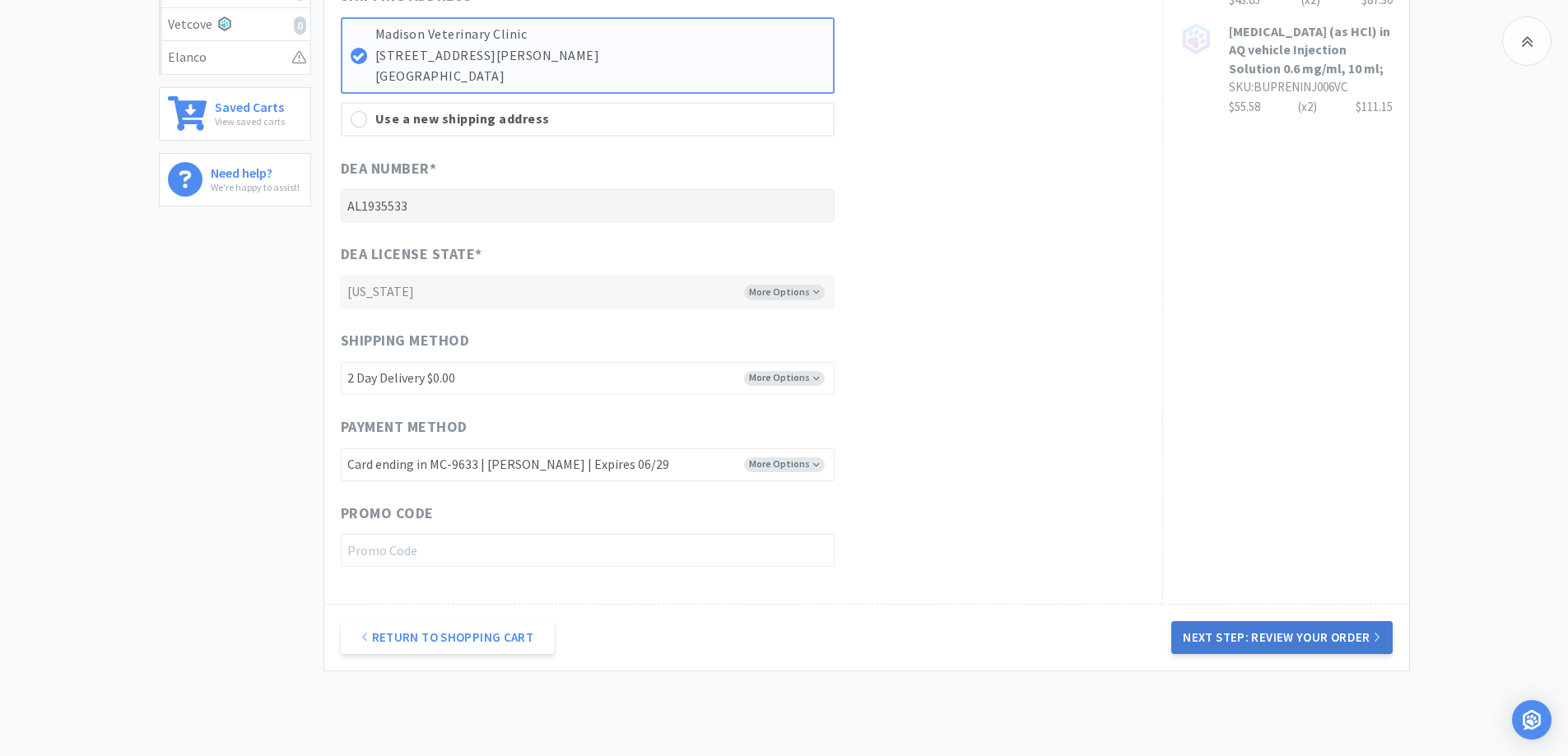
click at [1267, 637] on button "Next Step: Review Your Order" at bounding box center [1281, 638] width 221 height 33
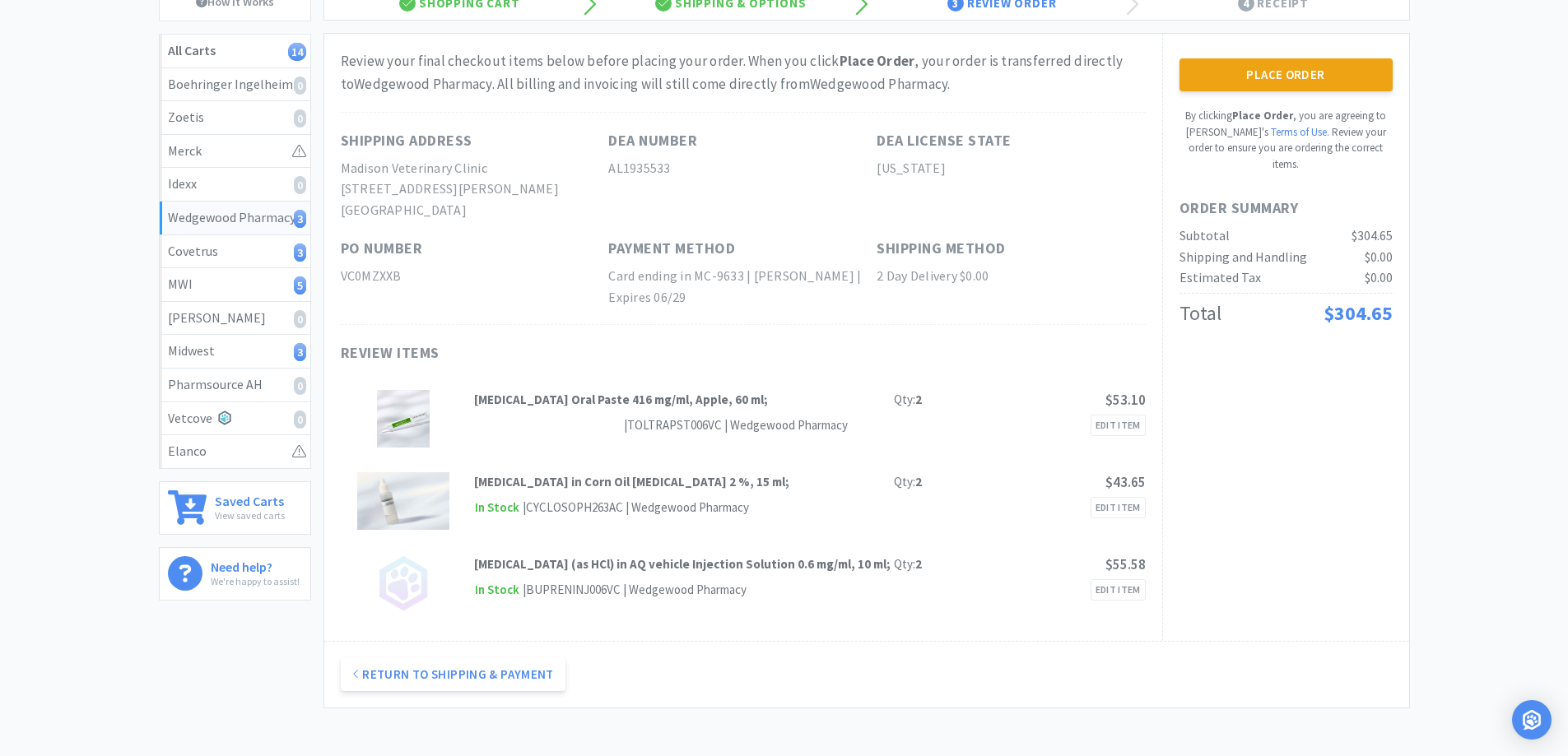
scroll to position [83, 0]
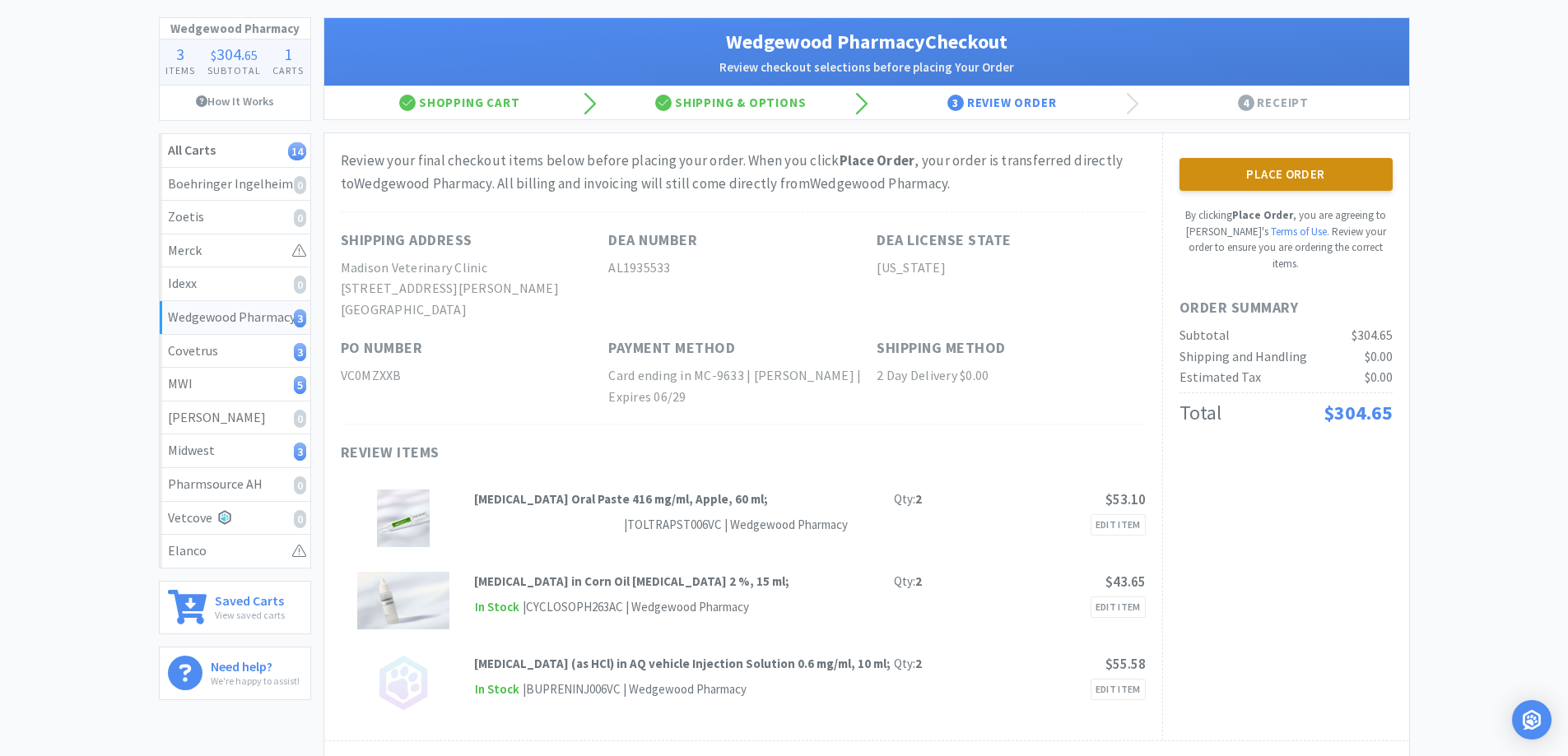
click at [1254, 171] on button "Place Order" at bounding box center [1285, 174] width 213 height 33
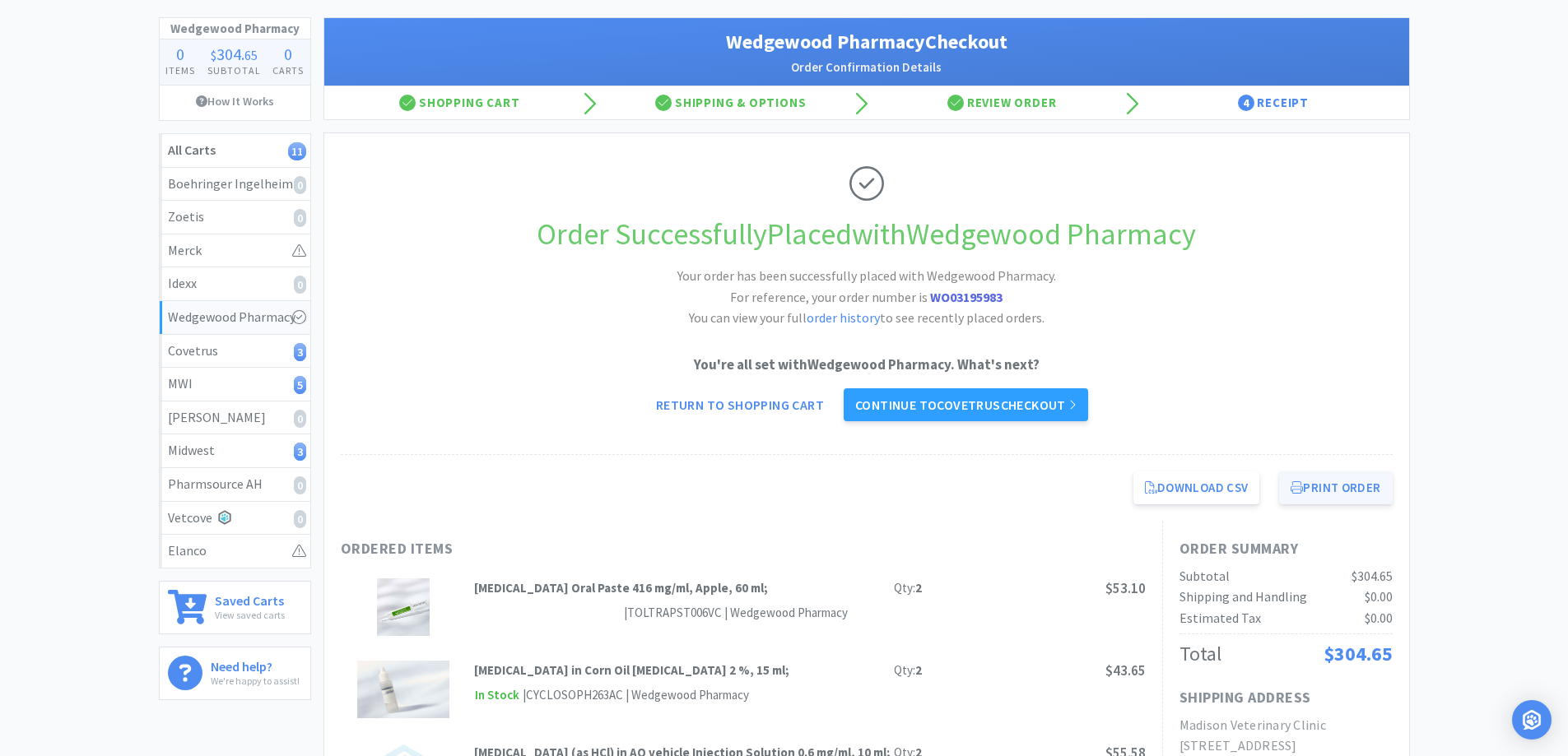
click at [1326, 485] on button "Print Order" at bounding box center [1335, 487] width 112 height 33
click at [958, 403] on link "Continue to Covetrus checkout" at bounding box center [966, 404] width 245 height 33
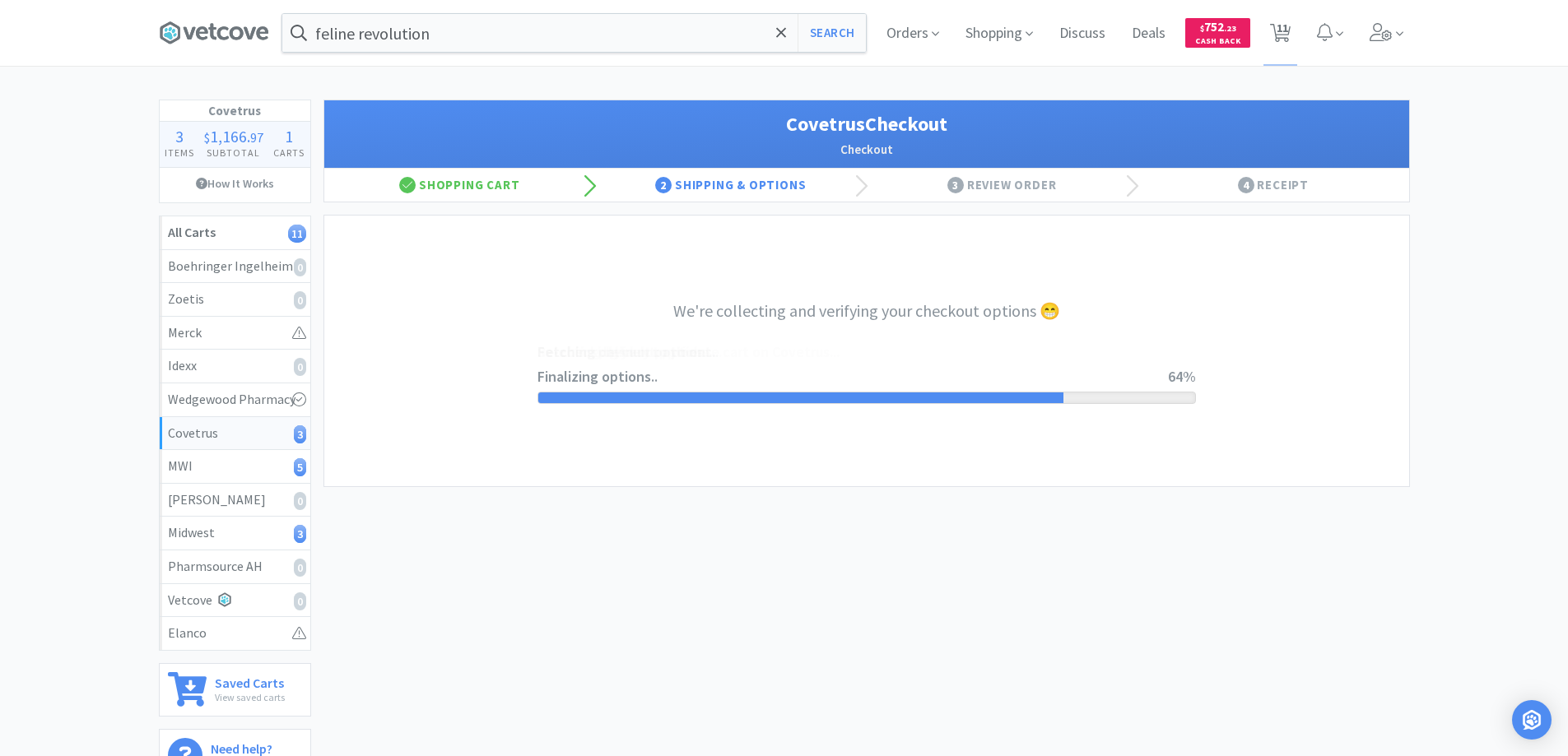
select select "ACCOUNT"
select select "cvt-standard-net"
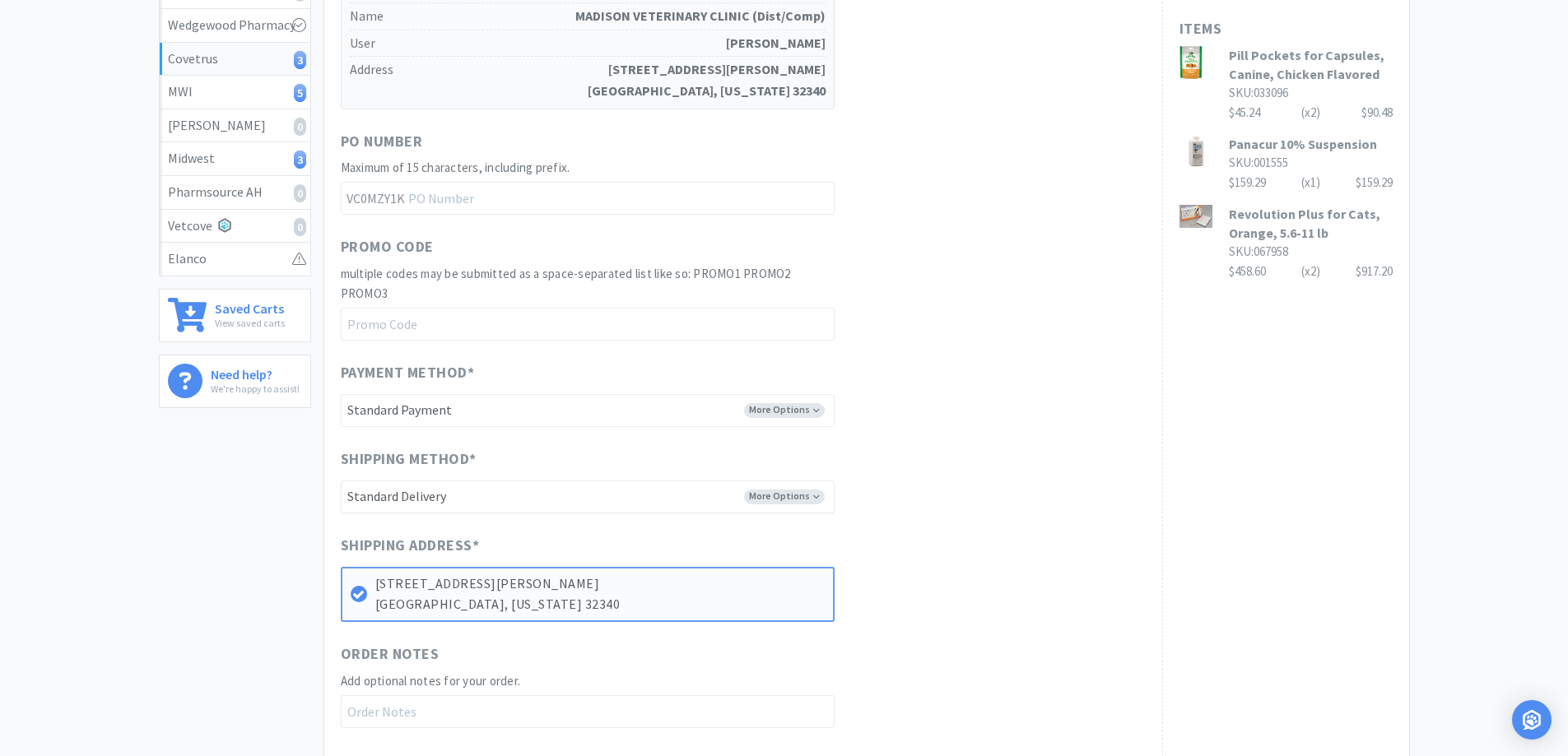
scroll to position [576, 0]
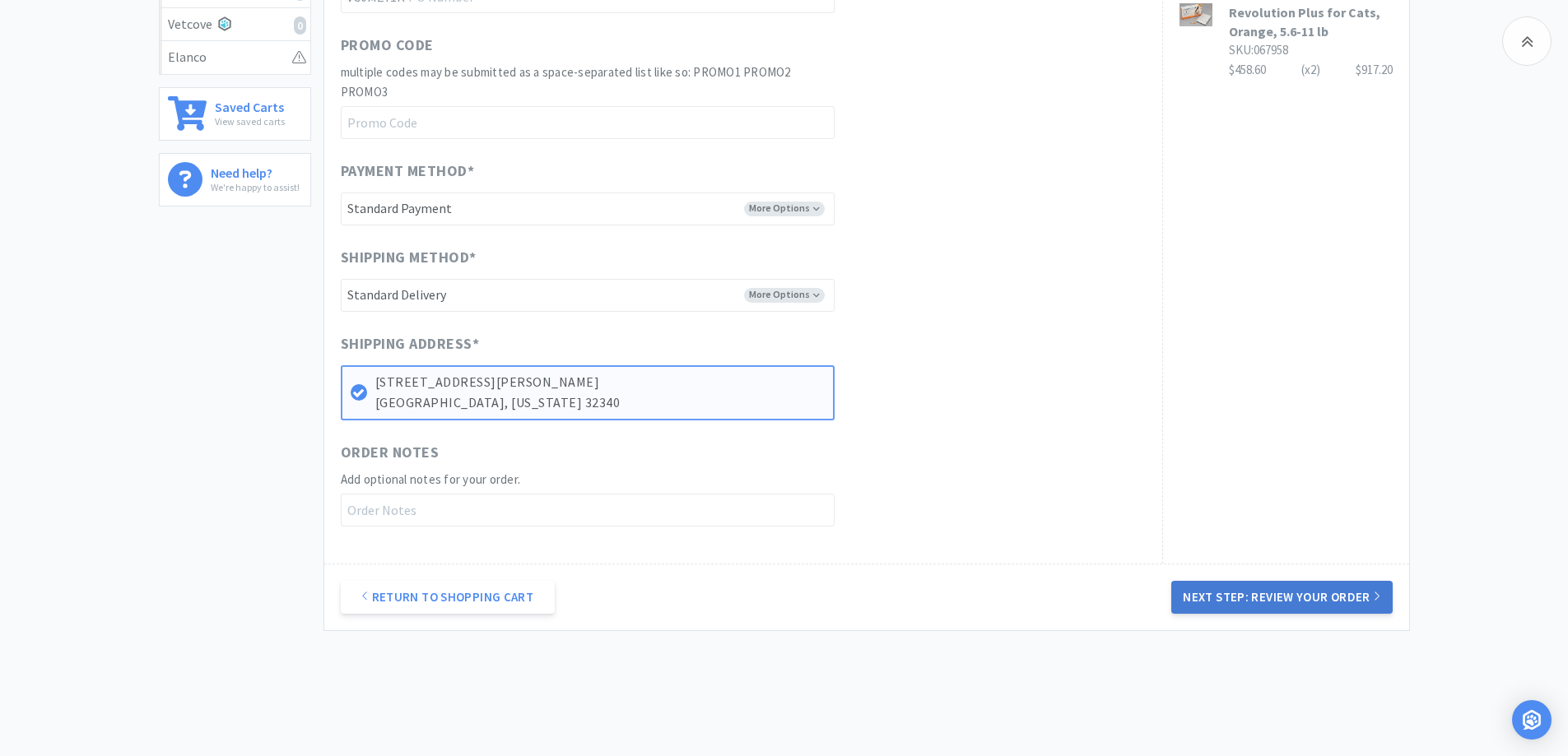
click at [1225, 598] on button "Next Step: Review Your Order" at bounding box center [1281, 597] width 221 height 33
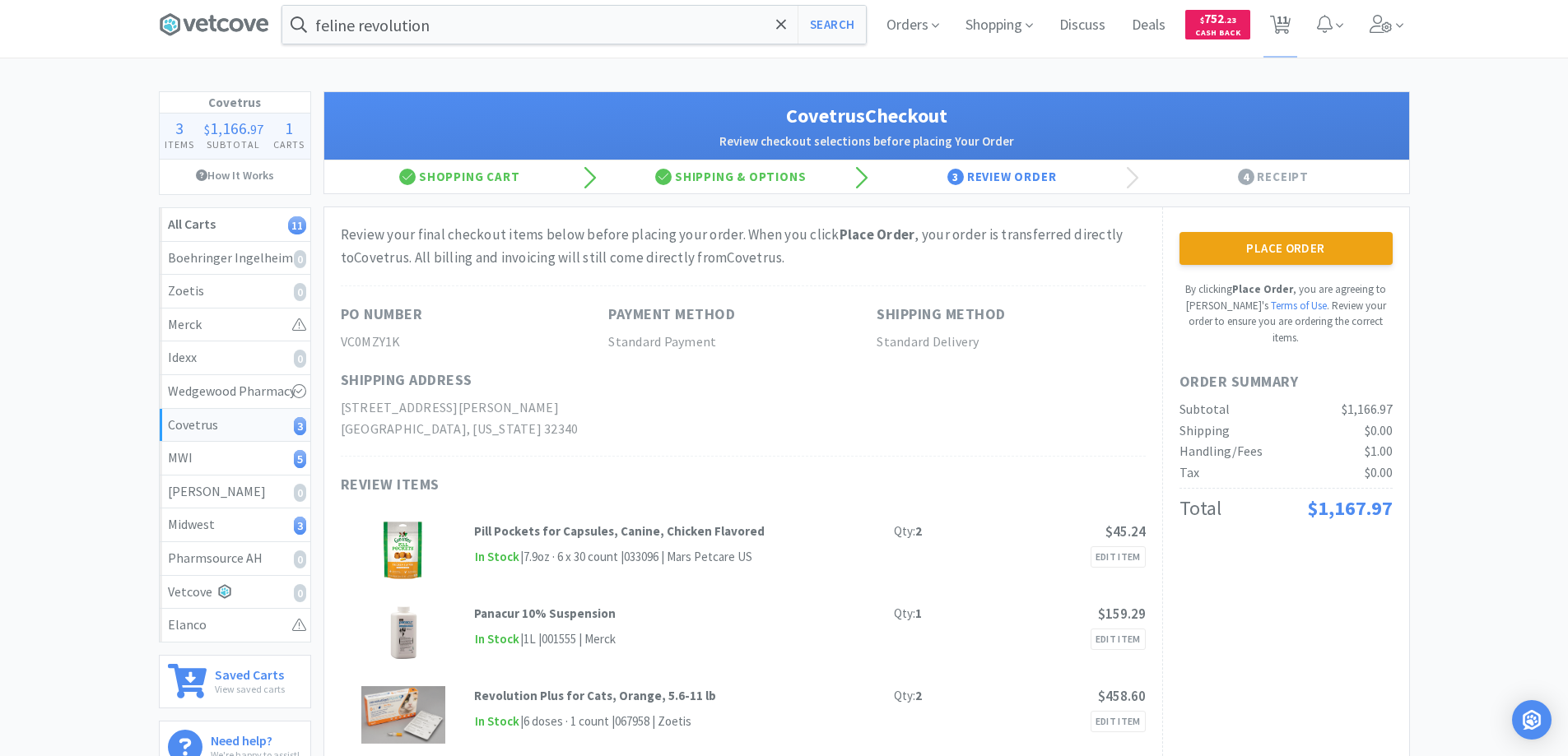
scroll to position [0, 0]
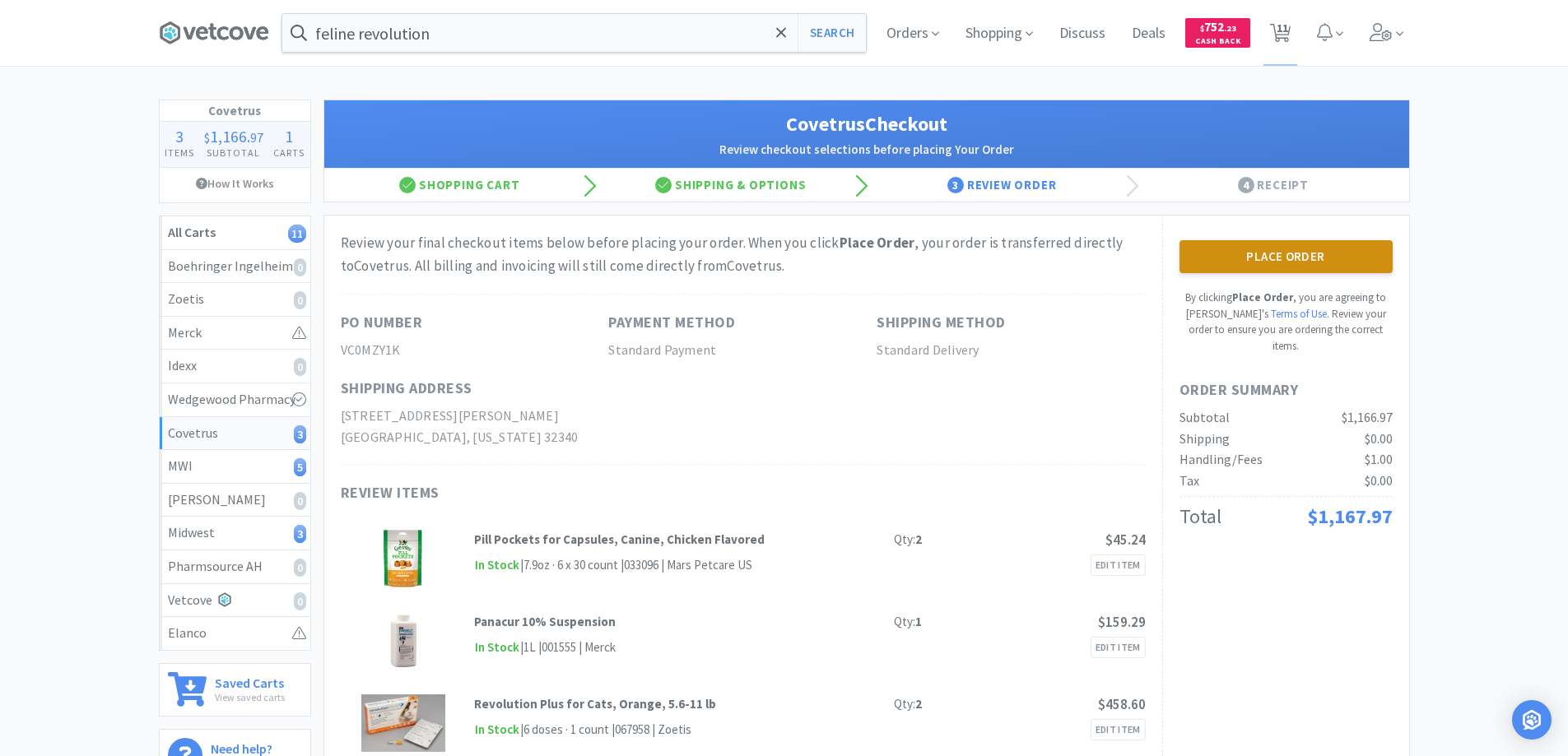
click at [1274, 249] on button "Place Order" at bounding box center [1285, 257] width 213 height 33
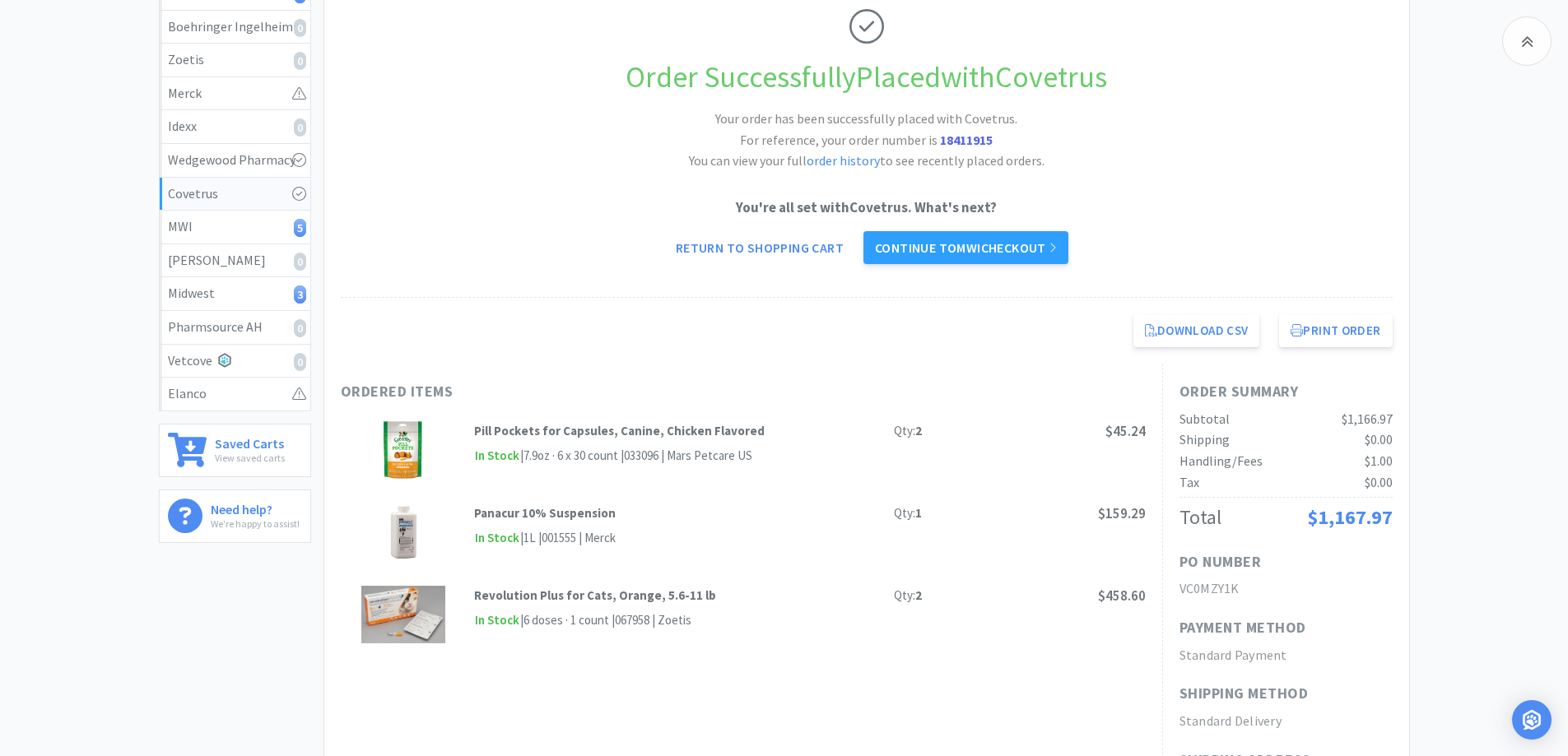
scroll to position [176, 0]
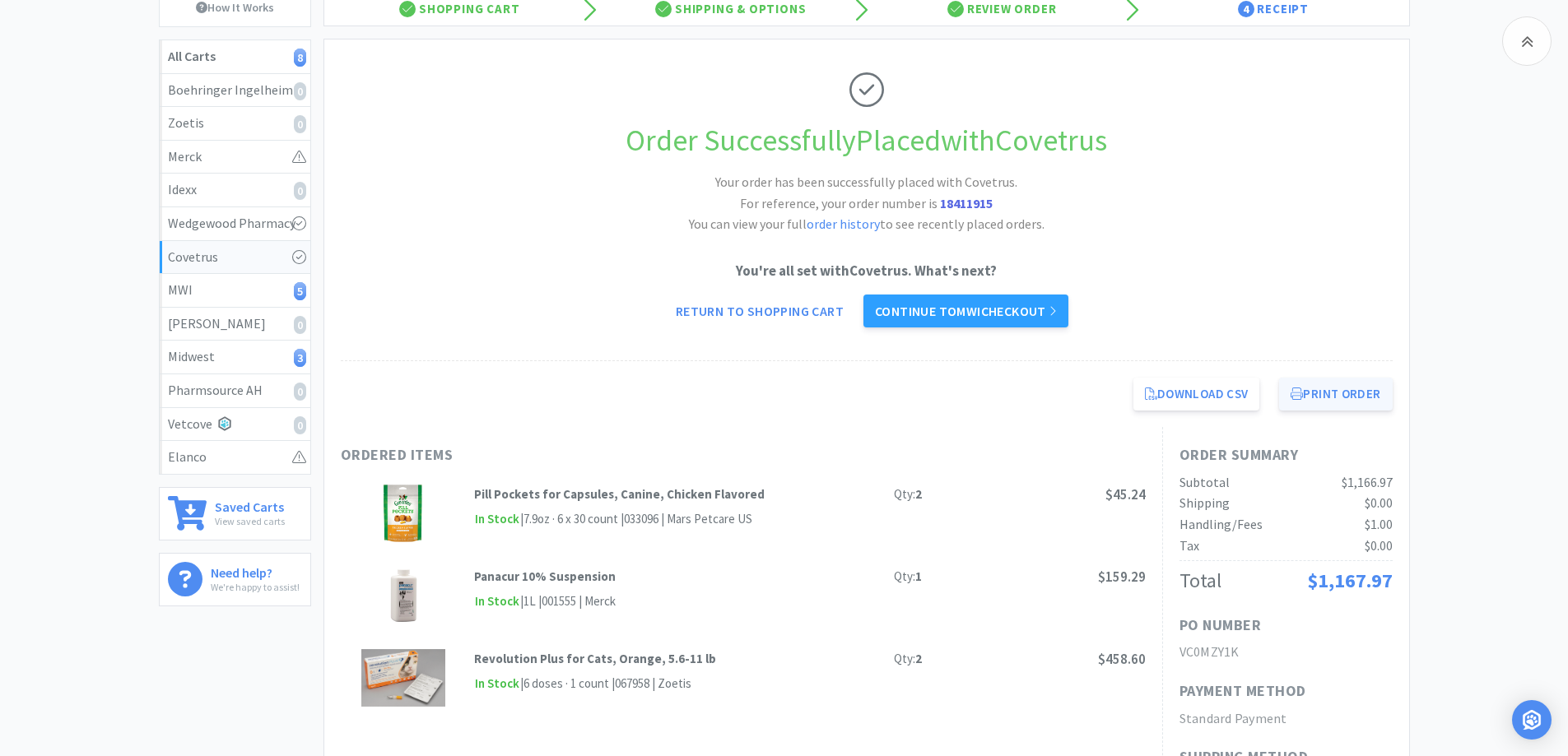
click at [1315, 389] on button "Print Order" at bounding box center [1335, 394] width 112 height 33
click at [907, 311] on link "Continue to MWI checkout" at bounding box center [966, 310] width 205 height 33
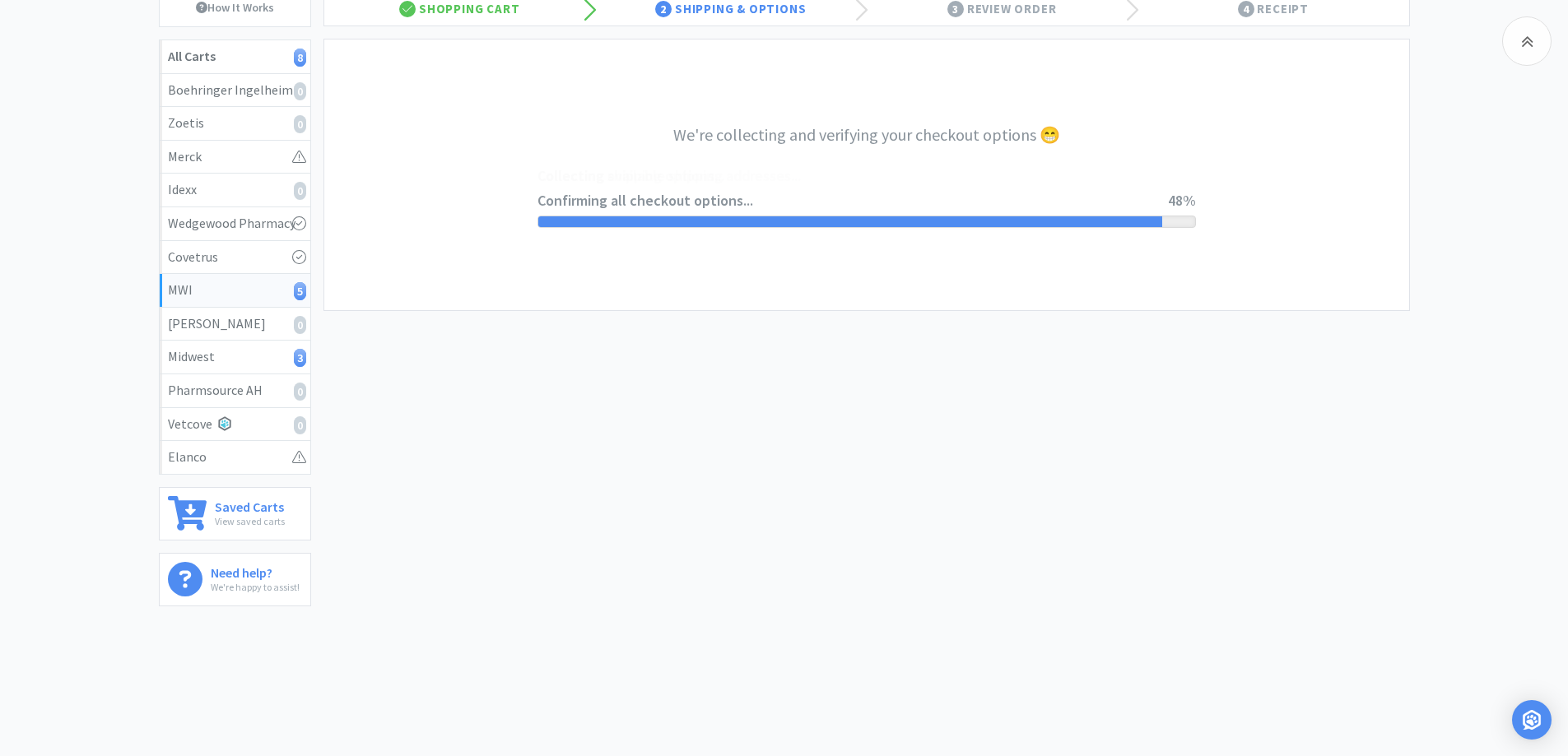
select select "STD_"
select select "RPS"
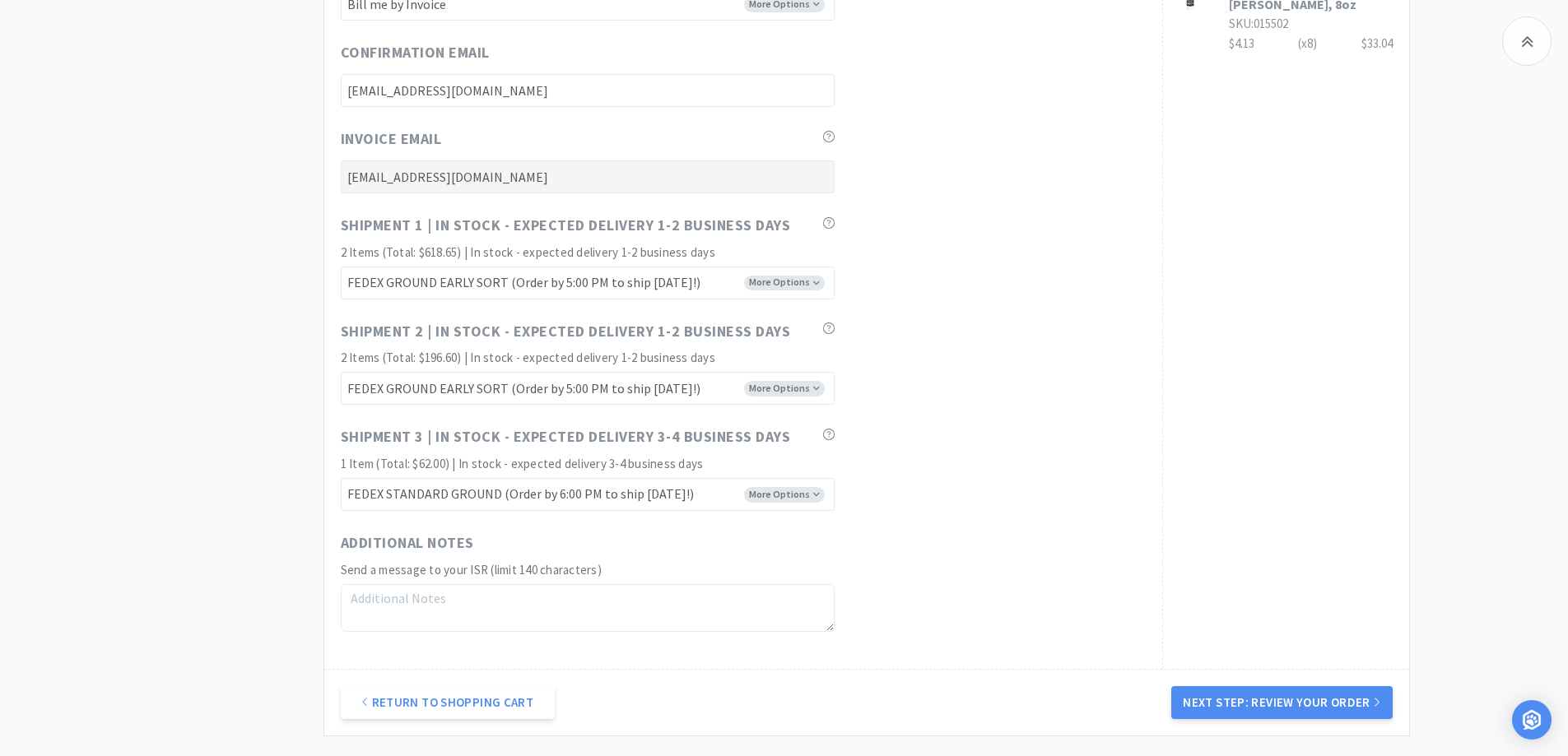
scroll to position [905, 0]
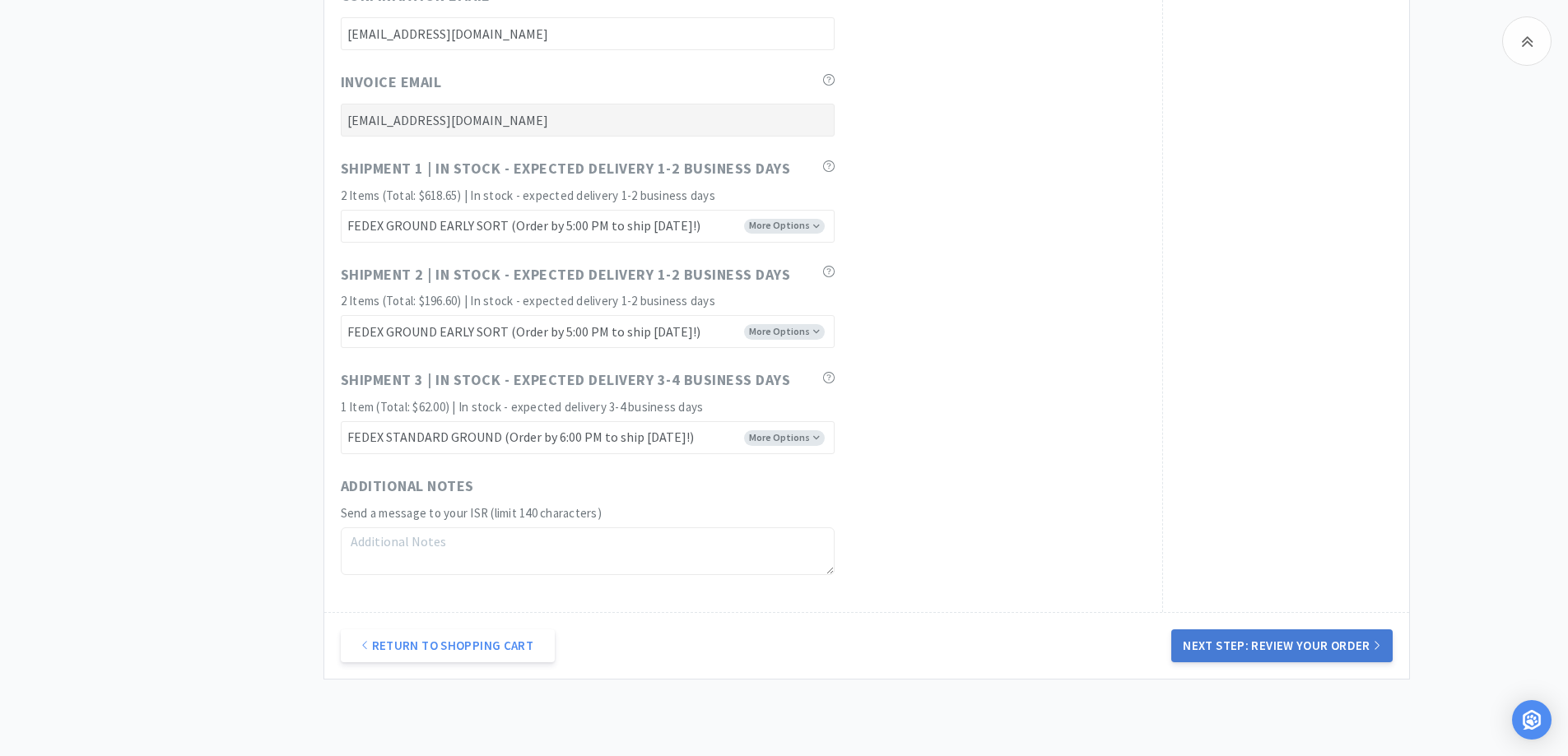
click at [1275, 644] on button "Next Step: Review Your Order" at bounding box center [1281, 646] width 221 height 33
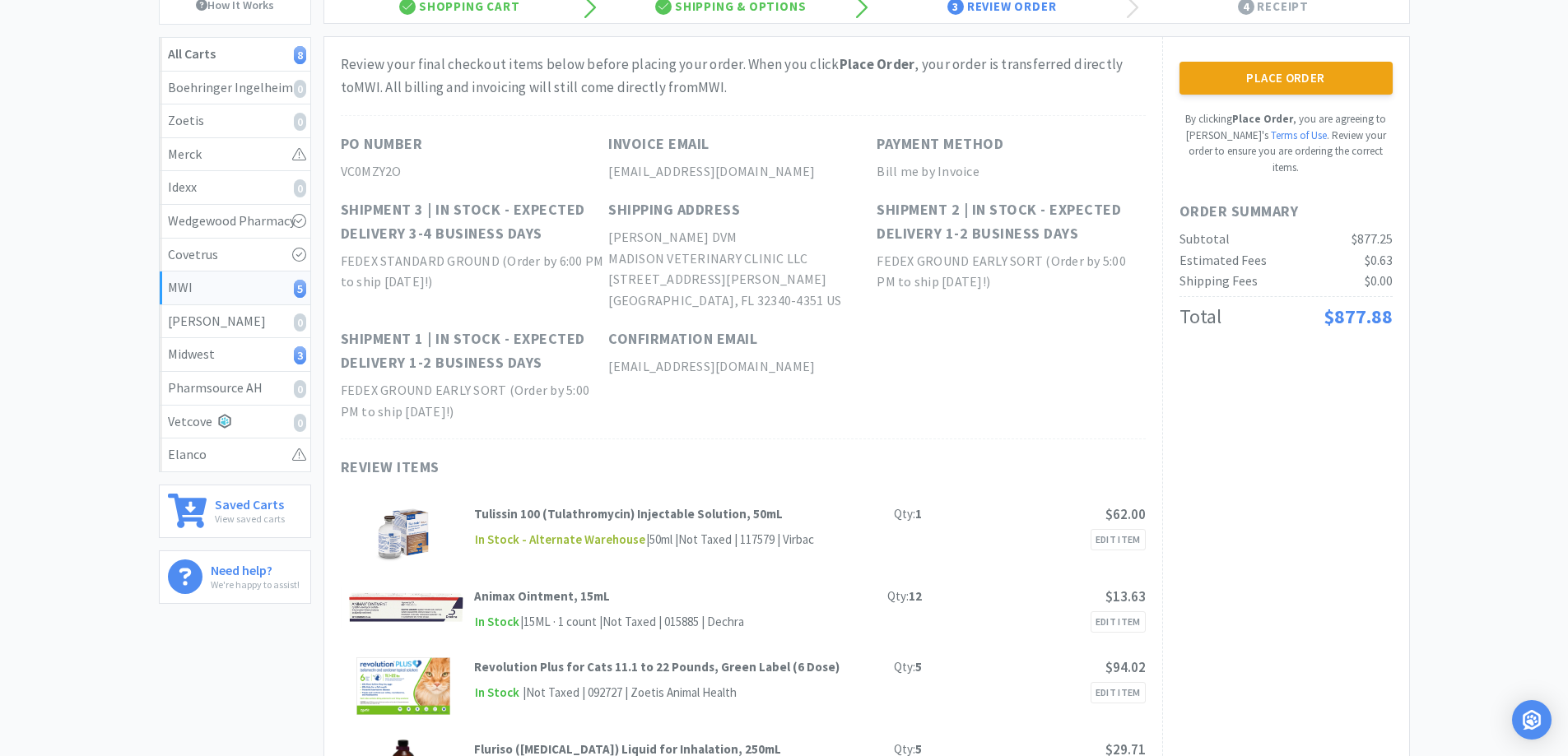
scroll to position [0, 0]
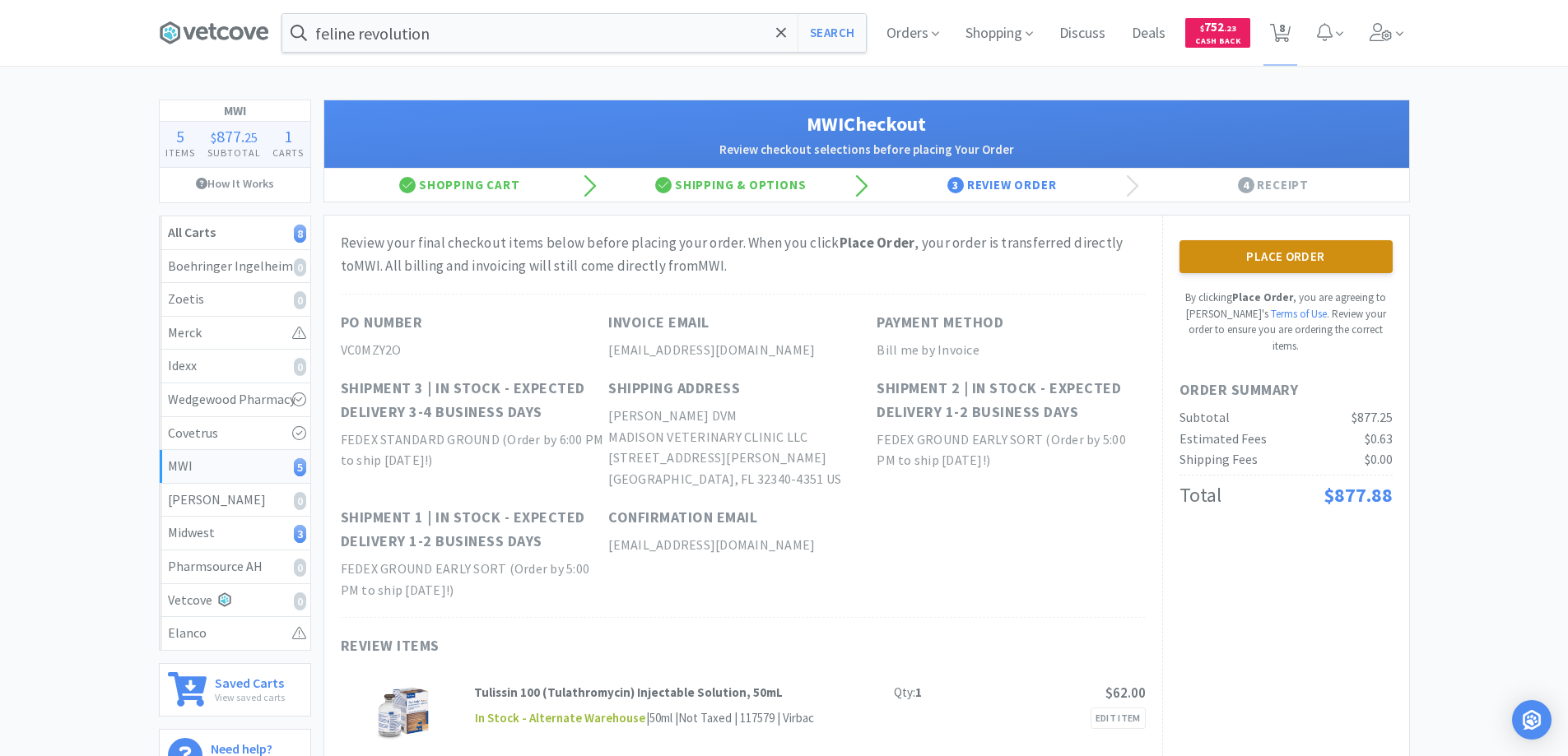
click at [1256, 259] on button "Place Order" at bounding box center [1285, 257] width 213 height 33
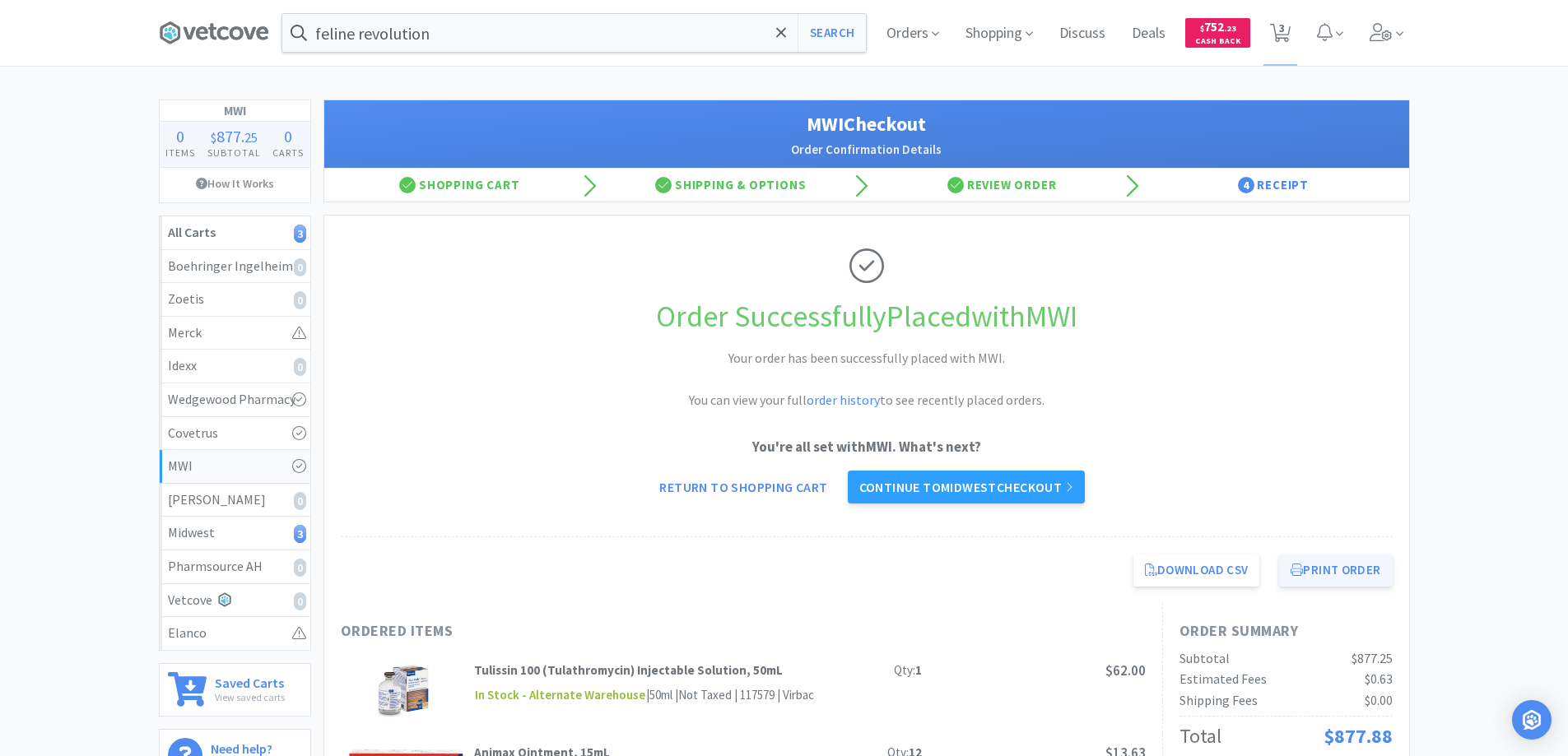
click at [1303, 571] on button "Print Order" at bounding box center [1335, 570] width 112 height 33
click at [961, 487] on link "Continue to Midwest checkout" at bounding box center [966, 486] width 237 height 33
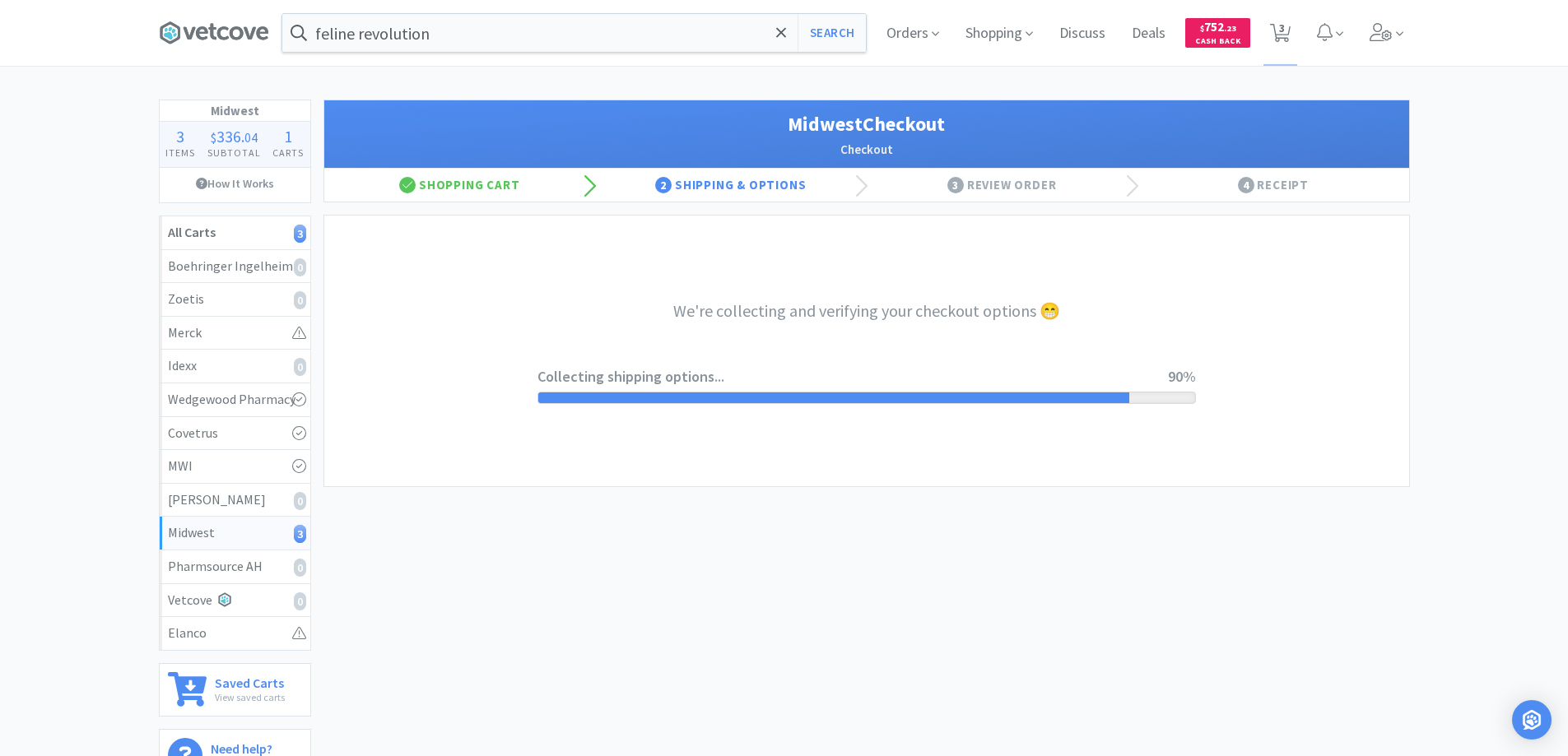
select select "3"
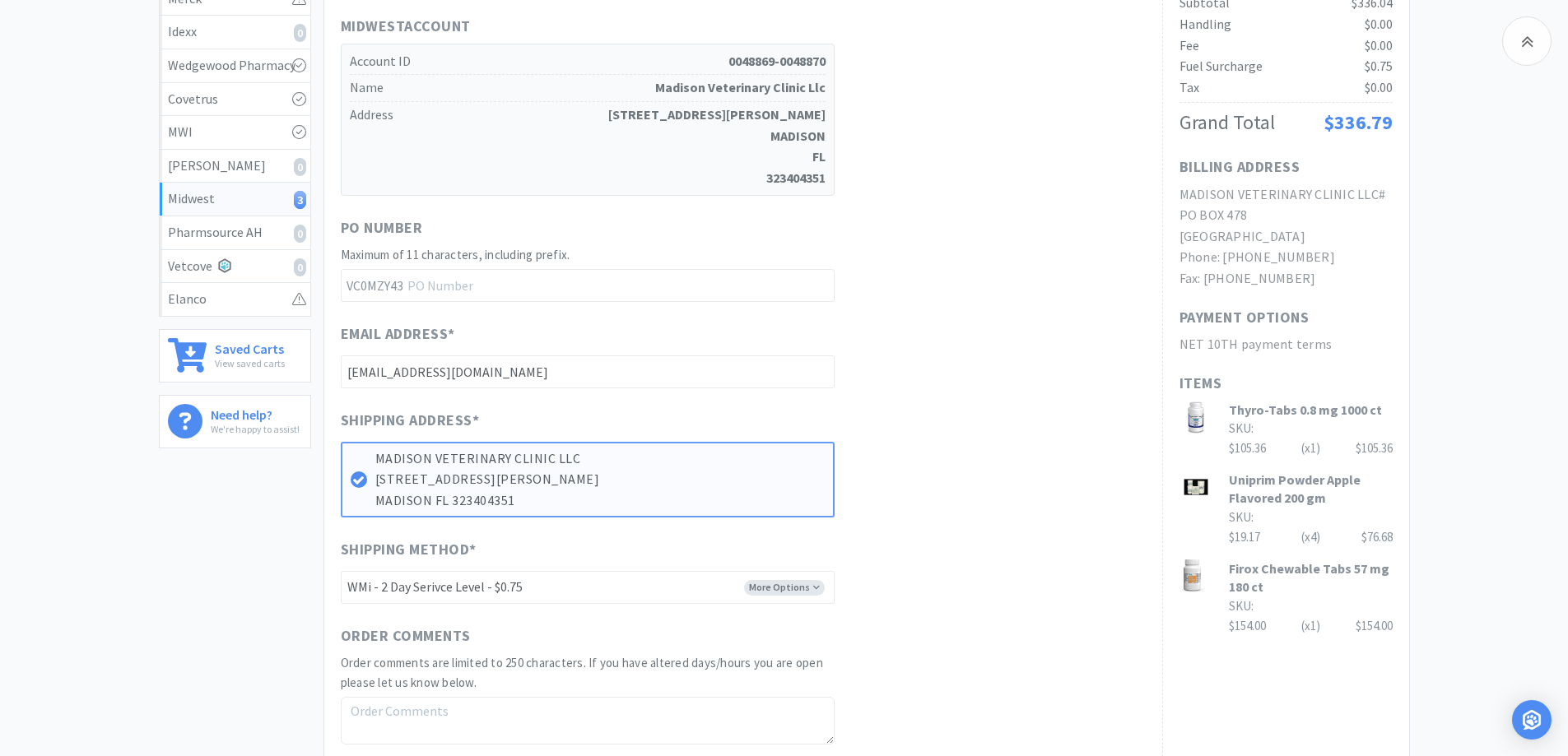
scroll to position [596, 0]
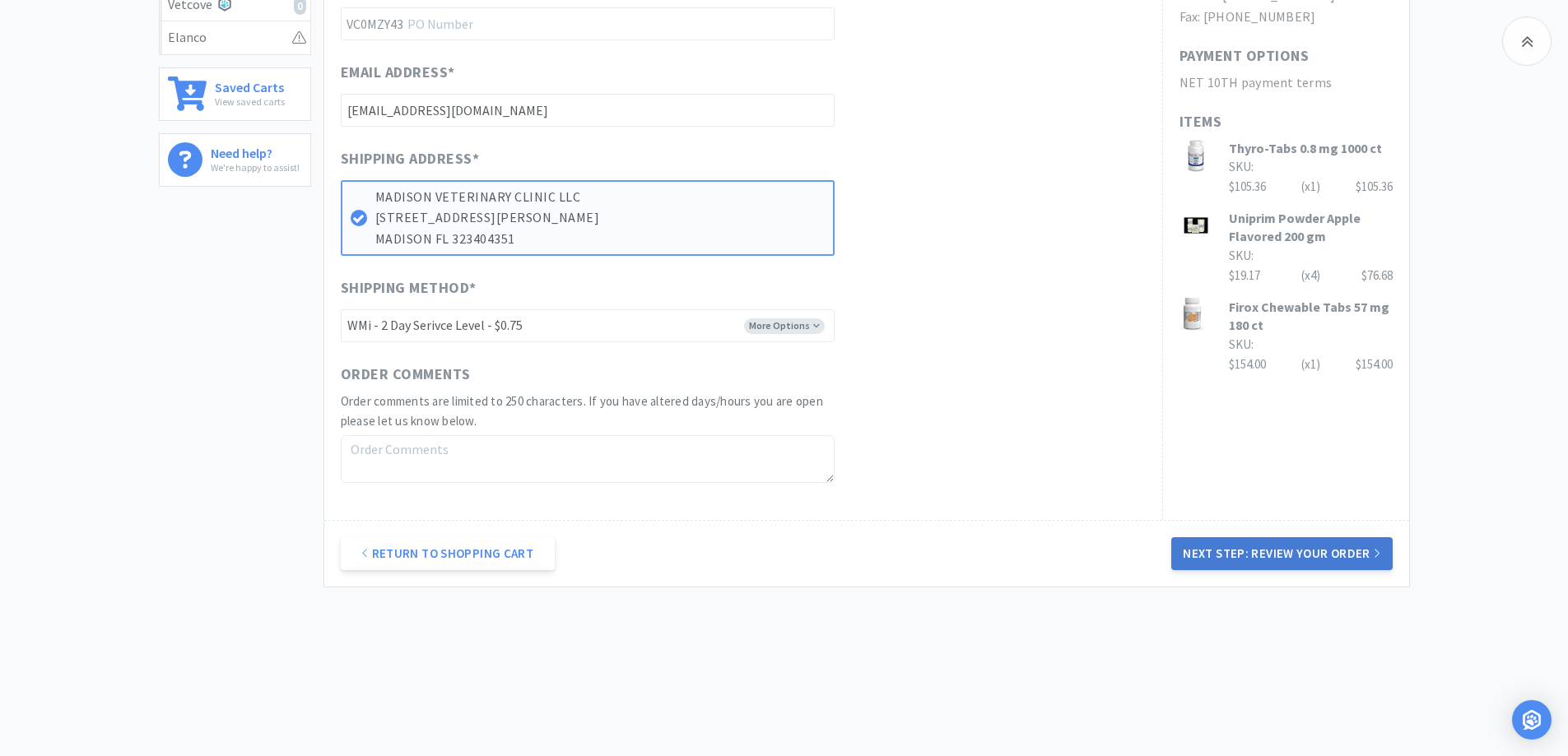
click at [1249, 550] on button "Next Step: Review Your Order" at bounding box center [1281, 553] width 221 height 33
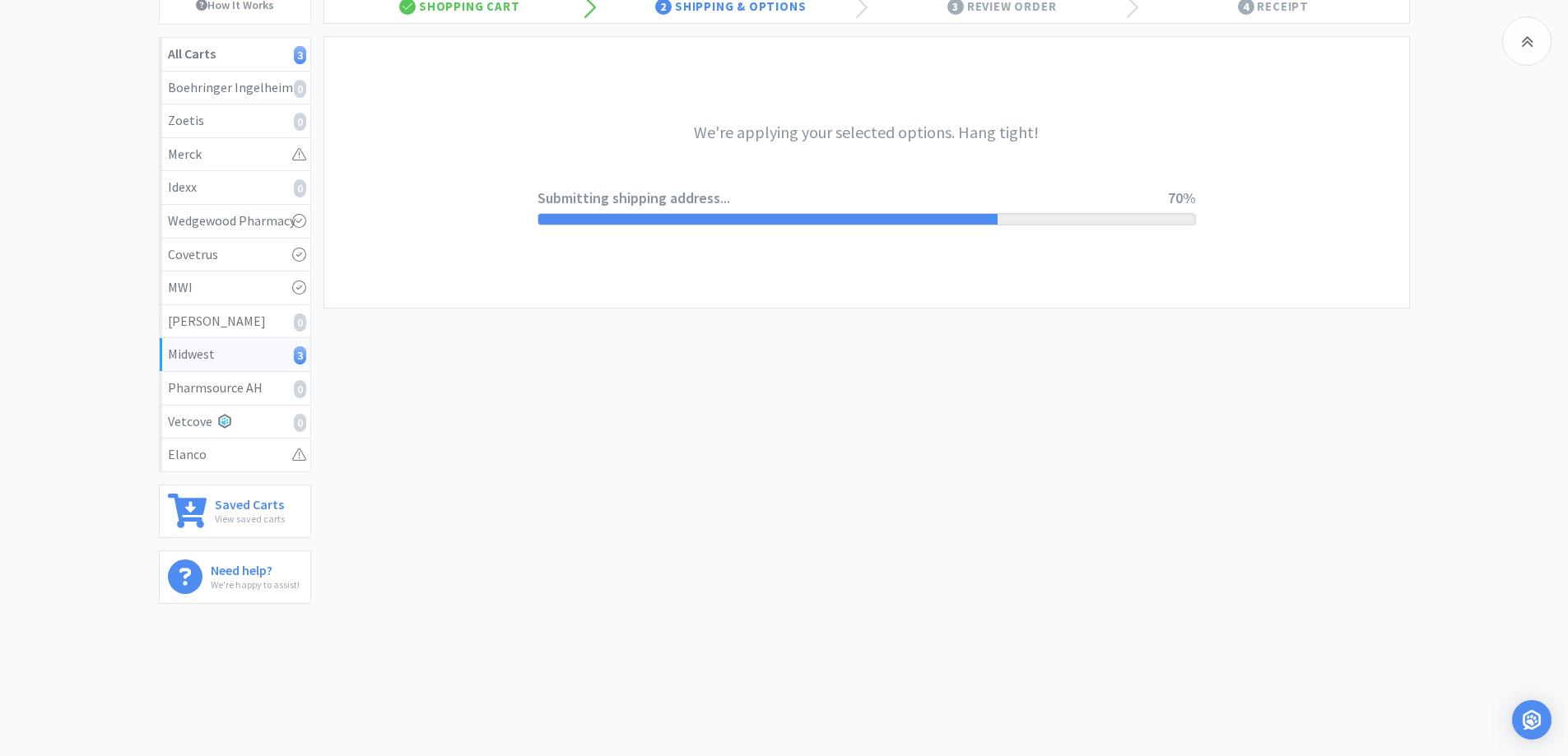
scroll to position [0, 0]
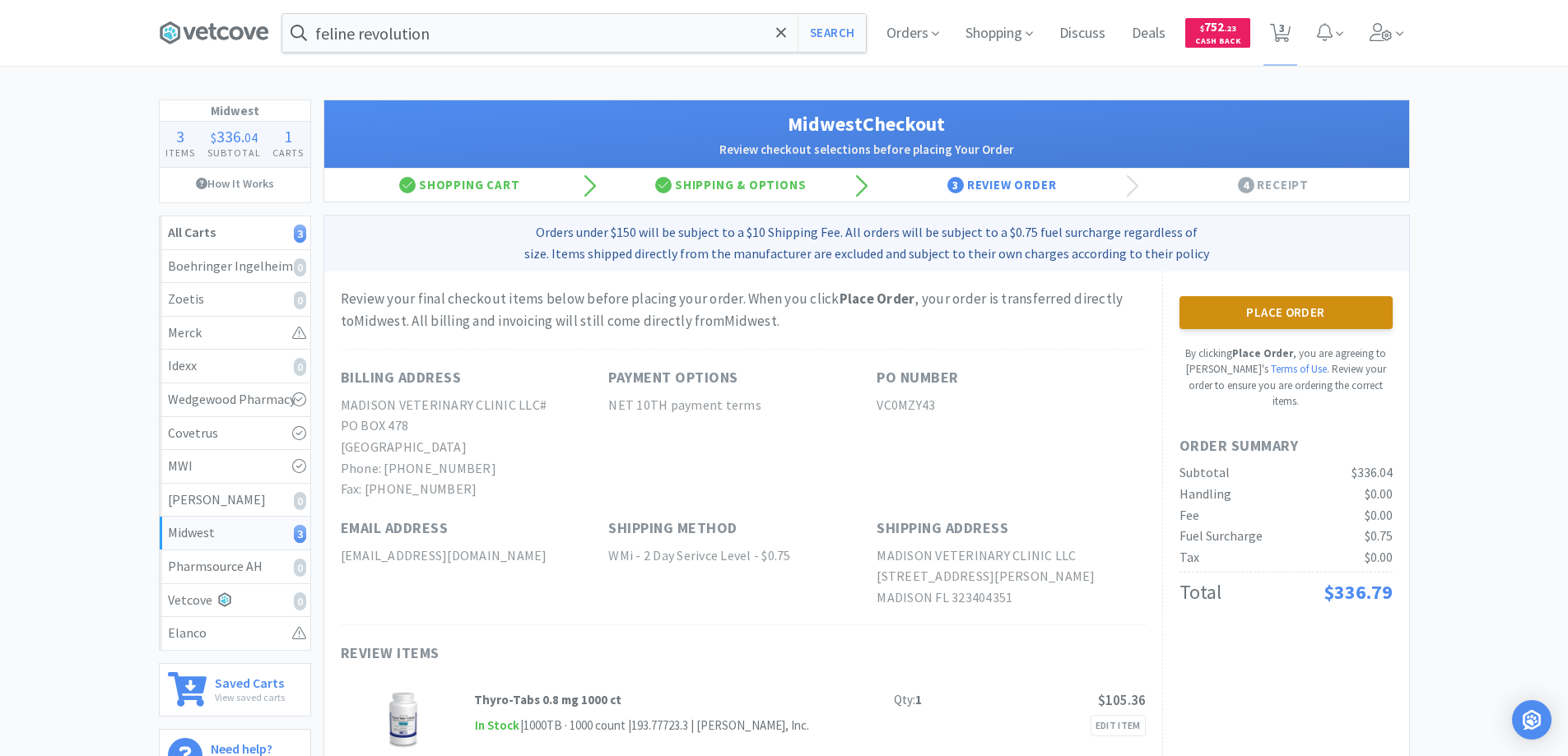
click at [1267, 308] on button "Place Order" at bounding box center [1285, 312] width 213 height 33
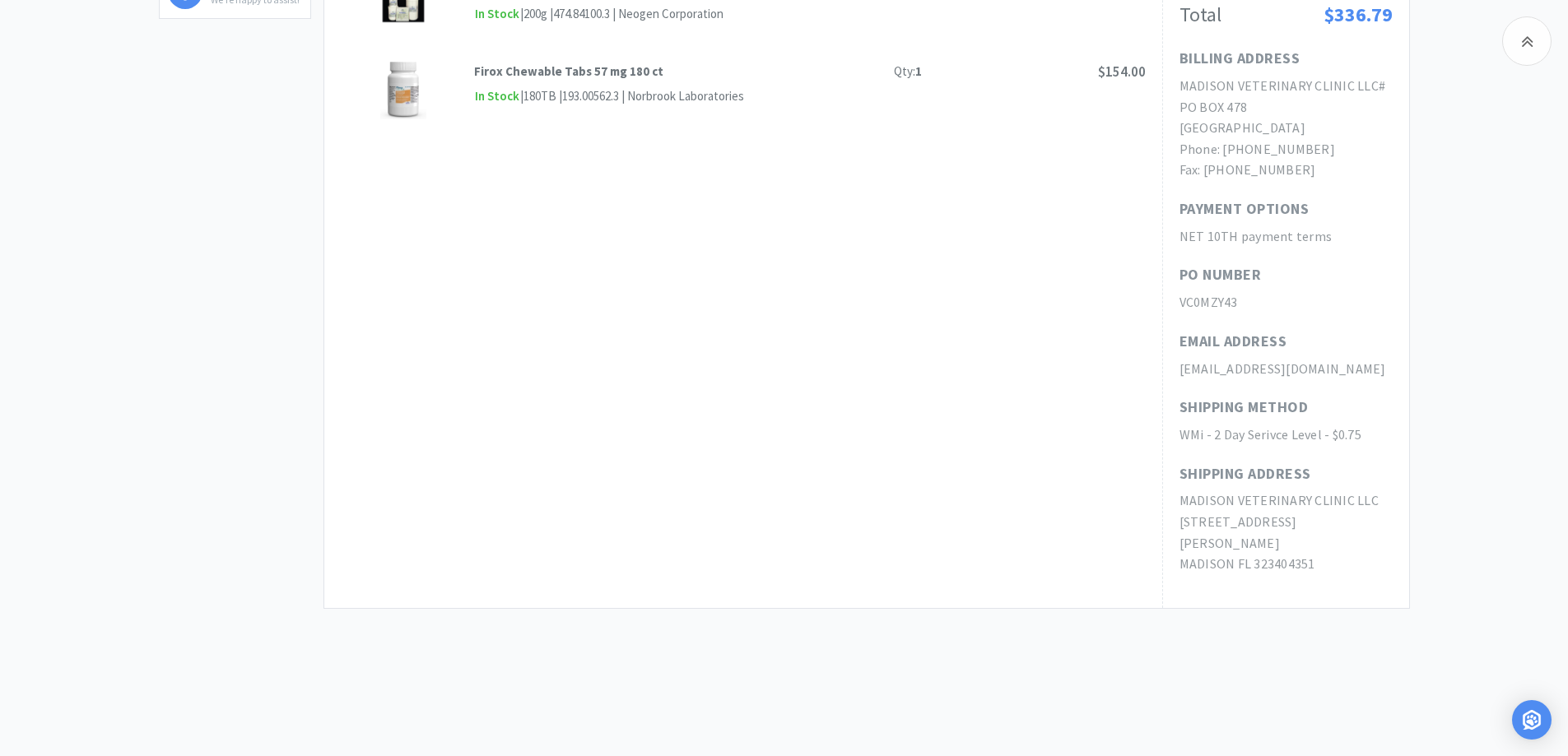
scroll to position [270, 0]
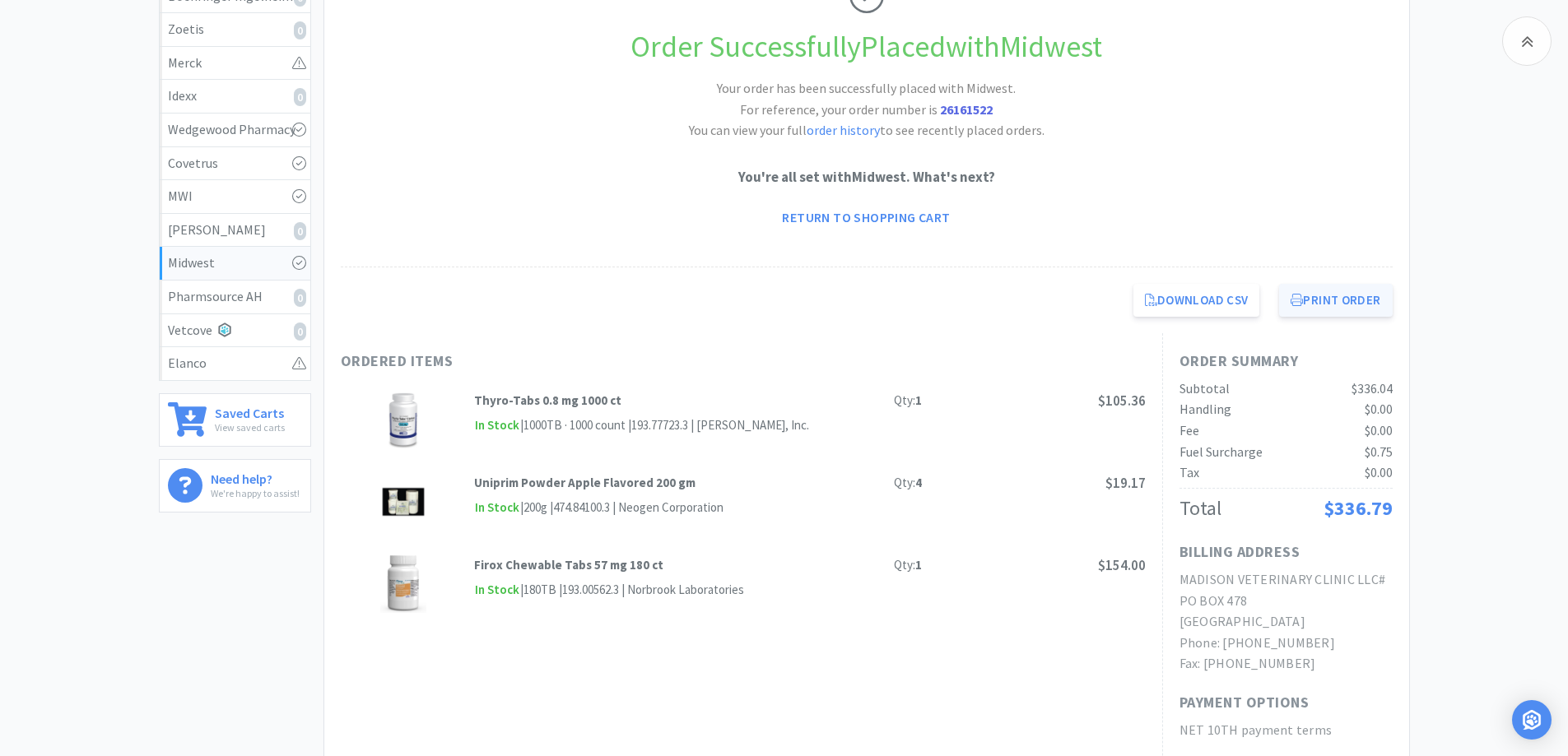
click at [1327, 302] on button "Print Order" at bounding box center [1335, 299] width 112 height 33
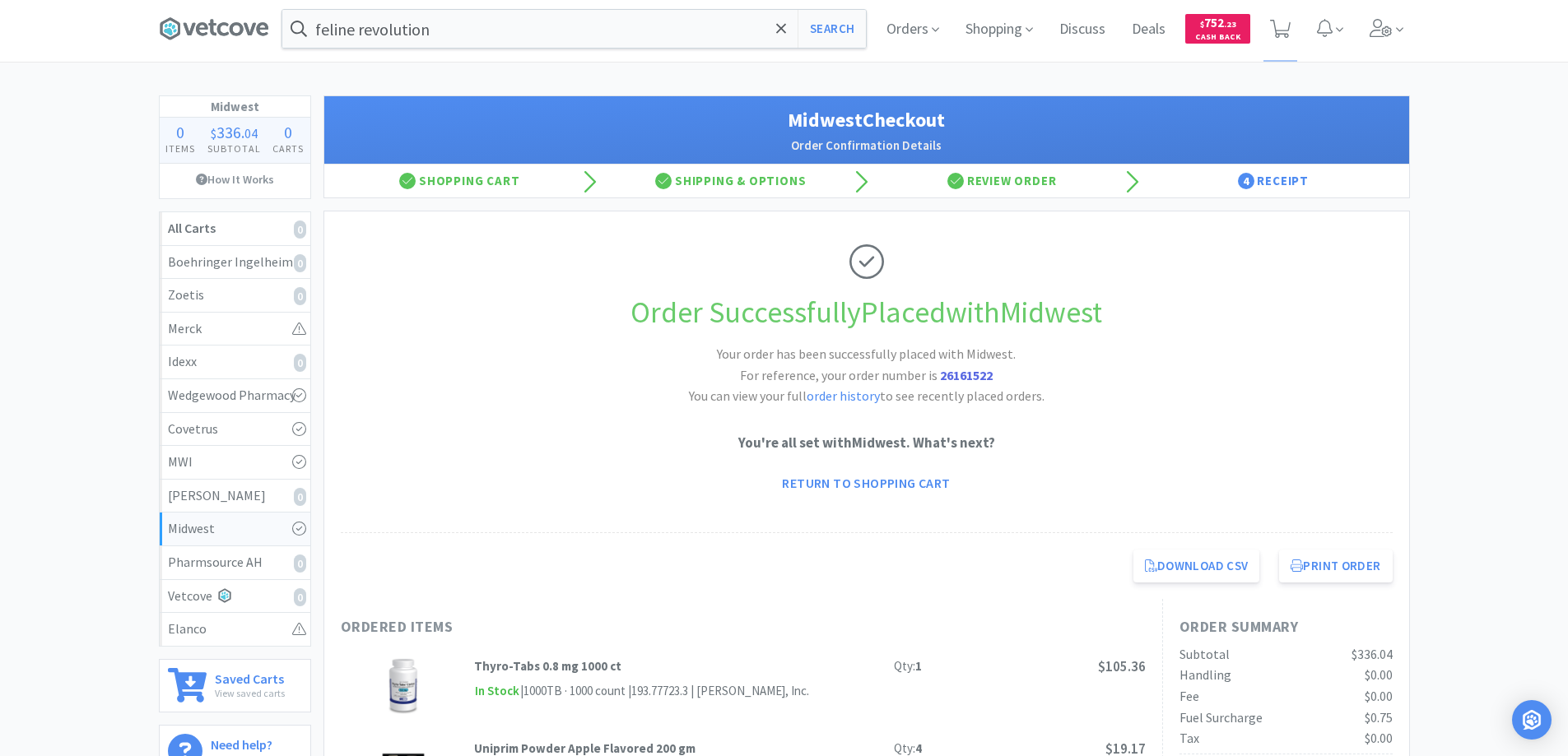
scroll to position [0, 0]
